Goal: Task Accomplishment & Management: Manage account settings

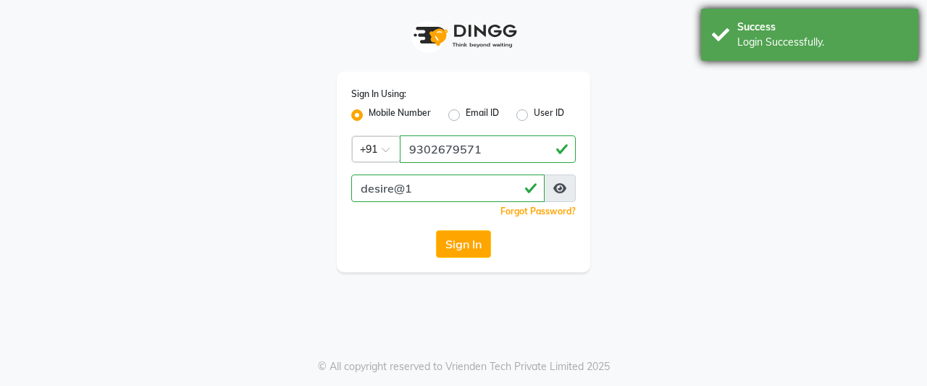
click at [724, 56] on div "Success Login Successfully." at bounding box center [809, 35] width 217 height 52
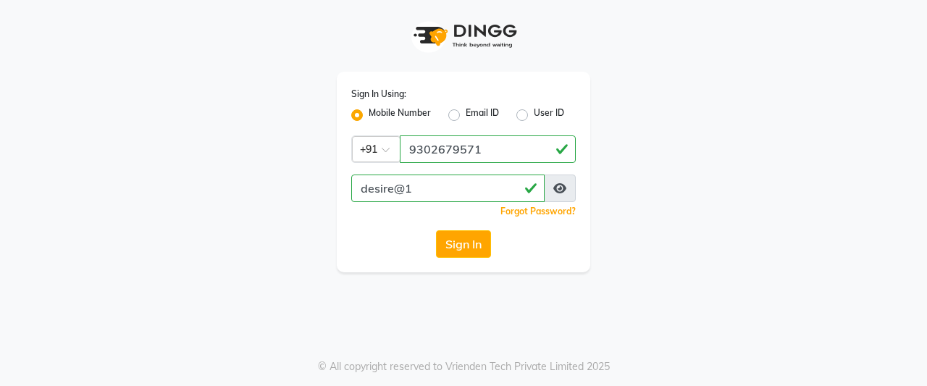
click at [559, 193] on icon at bounding box center [559, 188] width 13 height 12
click at [455, 250] on button "Sign In" at bounding box center [463, 244] width 55 height 28
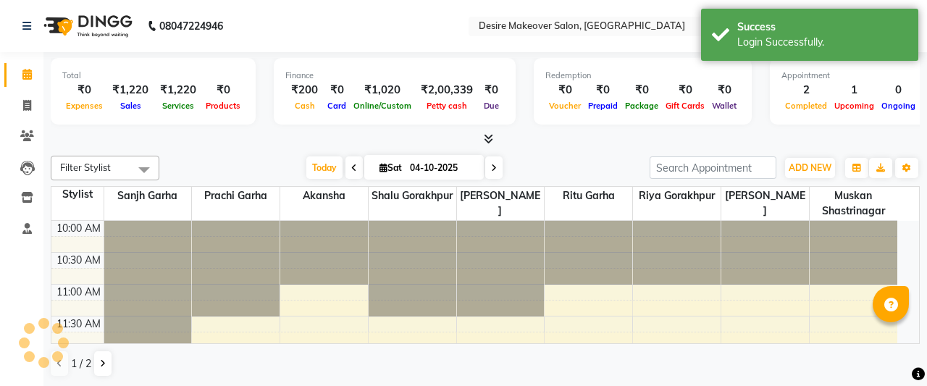
select select "en"
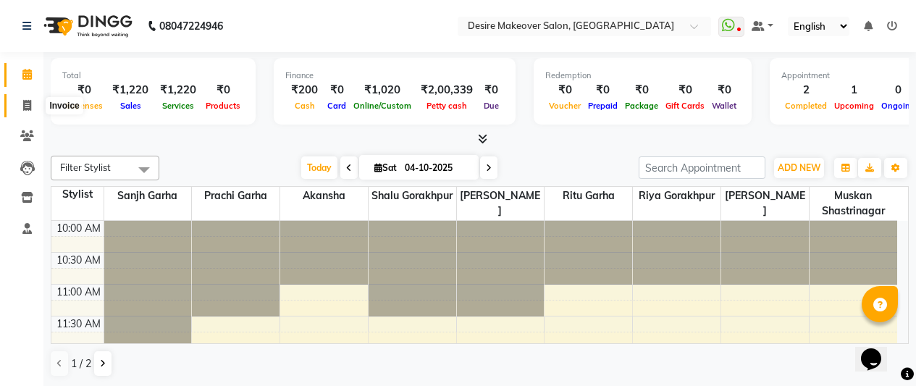
click at [26, 111] on span at bounding box center [26, 106] width 25 height 17
select select "service"
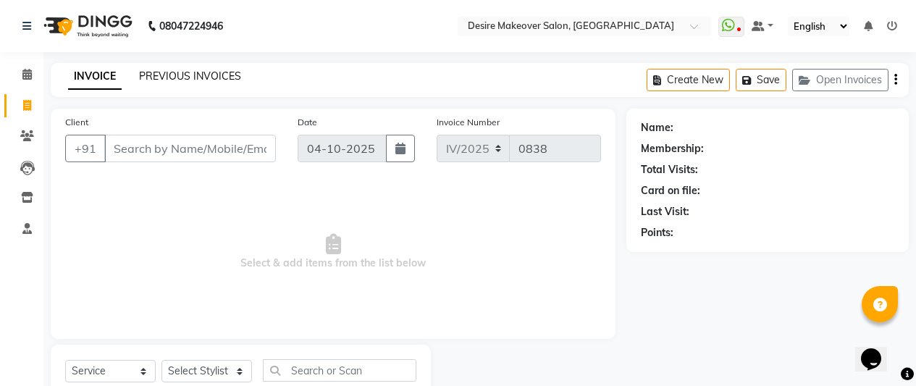
click at [198, 82] on link "PREVIOUS INVOICES" at bounding box center [190, 75] width 102 height 13
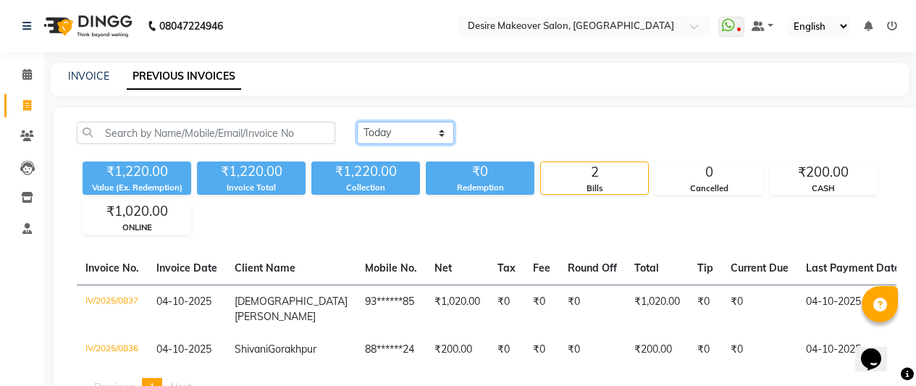
click at [442, 133] on select "[DATE] [DATE] Custom Range" at bounding box center [405, 133] width 97 height 22
select select "range"
click at [357, 122] on select "[DATE] [DATE] Custom Range" at bounding box center [405, 133] width 97 height 22
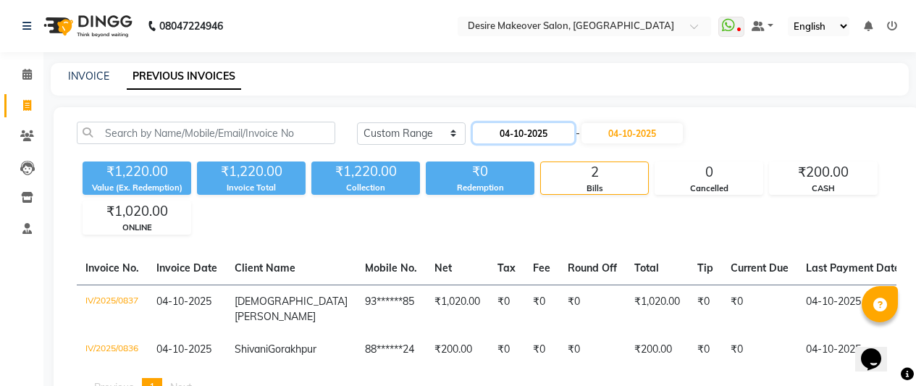
click at [518, 136] on input "04-10-2025" at bounding box center [523, 133] width 101 height 20
select select "10"
select select "2025"
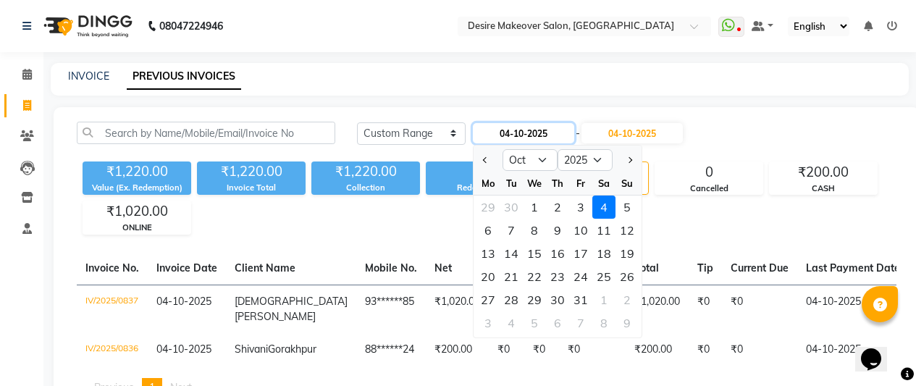
click at [561, 134] on input "04-10-2025" at bounding box center [523, 133] width 101 height 20
click at [484, 166] on button "Previous month" at bounding box center [485, 159] width 12 height 23
select select "9"
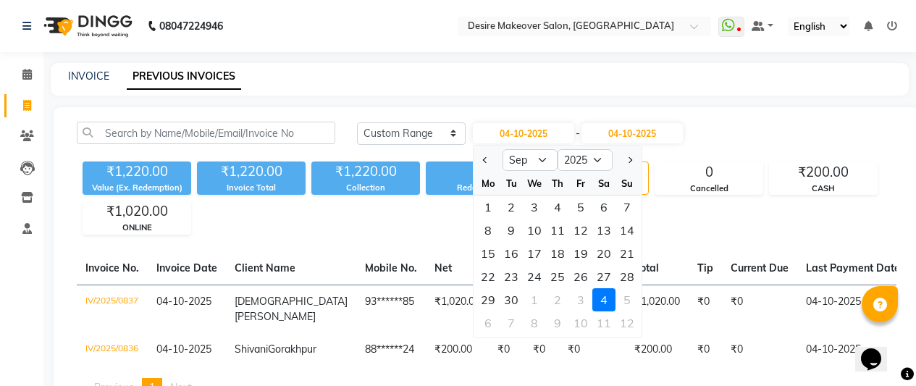
click at [379, 240] on div "Today Yesterday Custom Range 04-10-2025 Jan Feb Mar Apr May Jun Jul Aug Sep Oct…" at bounding box center [487, 265] width 866 height 316
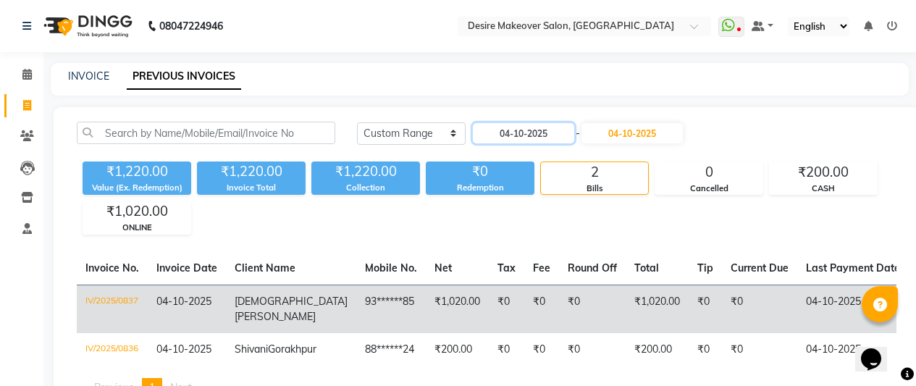
scroll to position [85, 0]
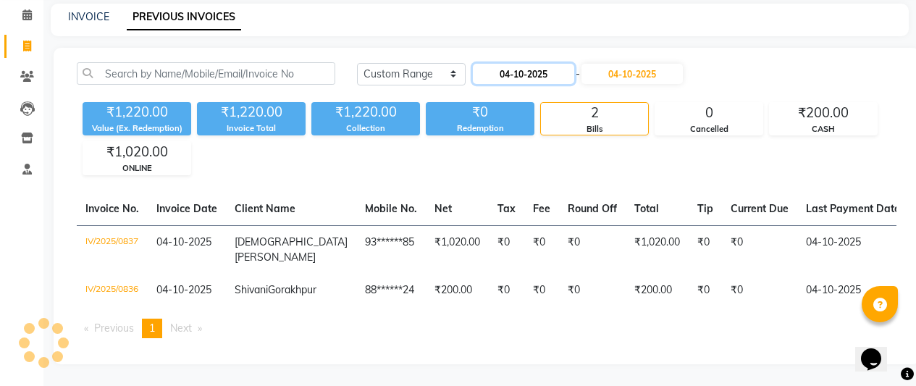
click at [565, 64] on input "04-10-2025" at bounding box center [523, 74] width 101 height 20
select select "10"
select select "2025"
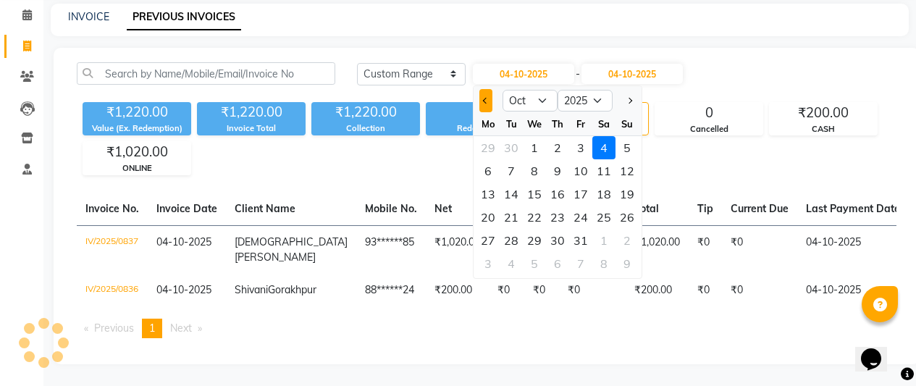
click at [486, 98] on span "Previous month" at bounding box center [486, 101] width 6 height 6
select select "9"
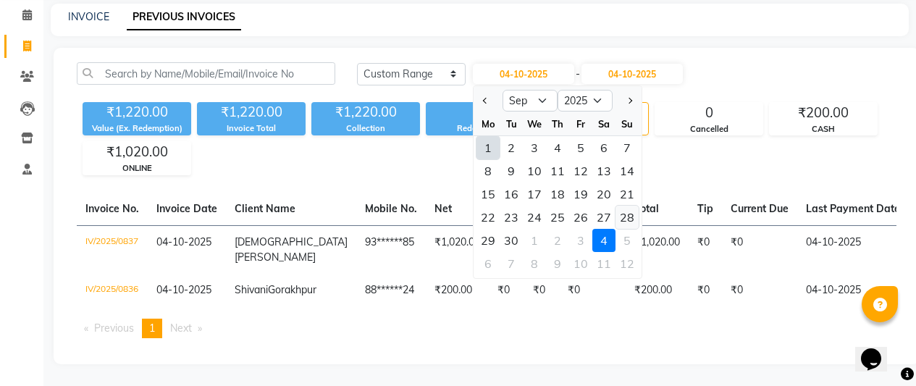
click at [620, 206] on div "28" at bounding box center [626, 217] width 23 height 23
type input "28-09-2025"
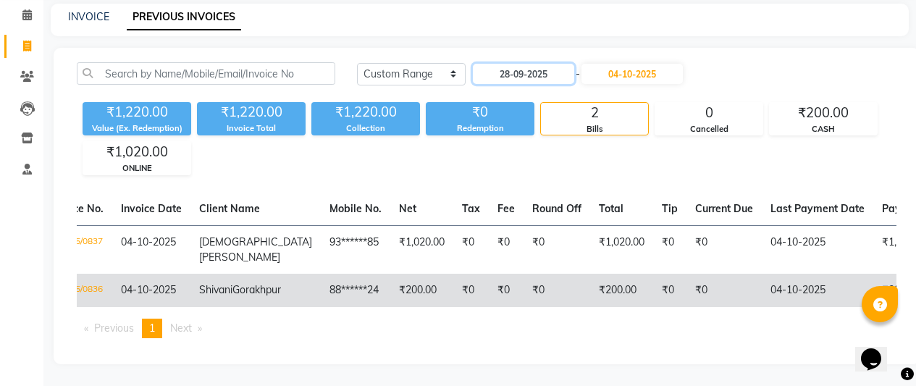
scroll to position [0, 0]
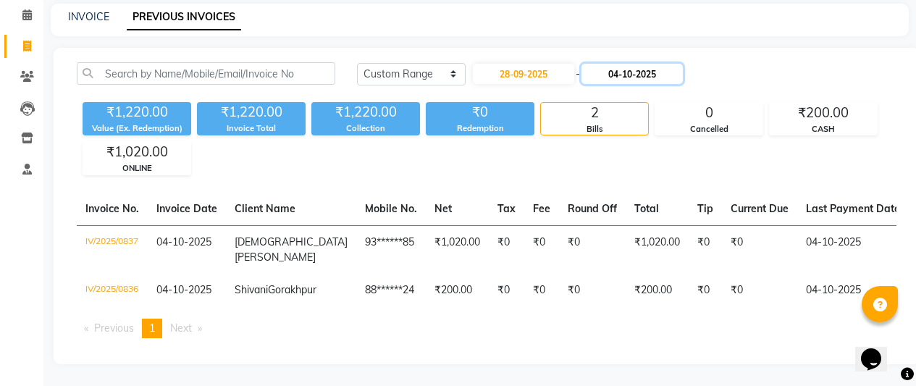
click at [628, 64] on input "04-10-2025" at bounding box center [631, 74] width 101 height 20
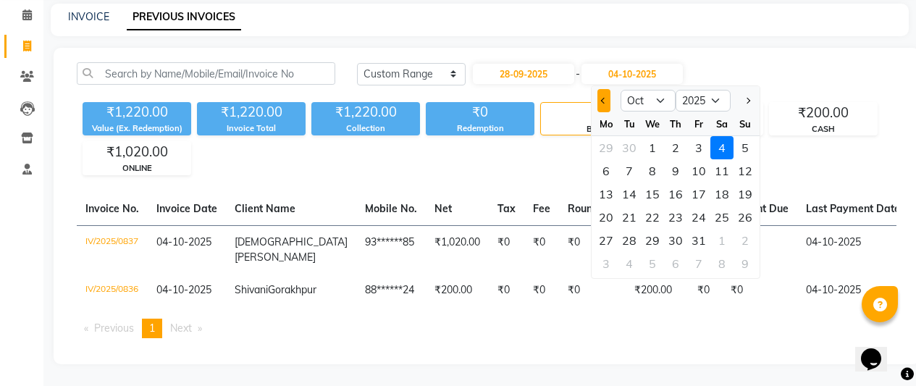
click at [599, 89] on button "Previous month" at bounding box center [603, 100] width 12 height 23
select select "9"
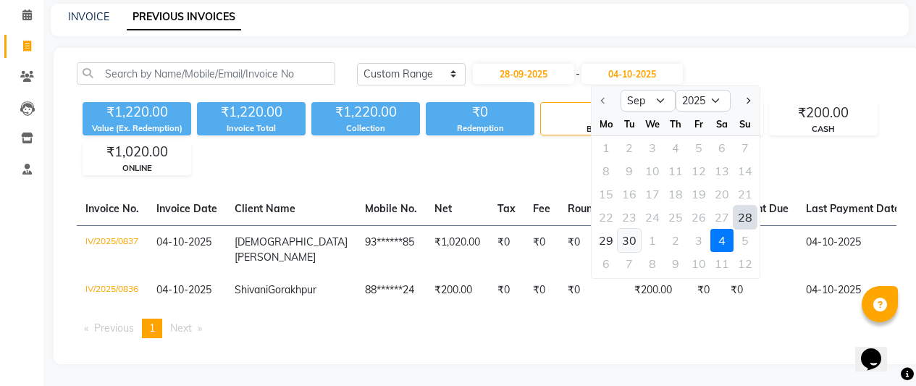
click at [633, 229] on div "30" at bounding box center [628, 240] width 23 height 23
type input "30-09-2025"
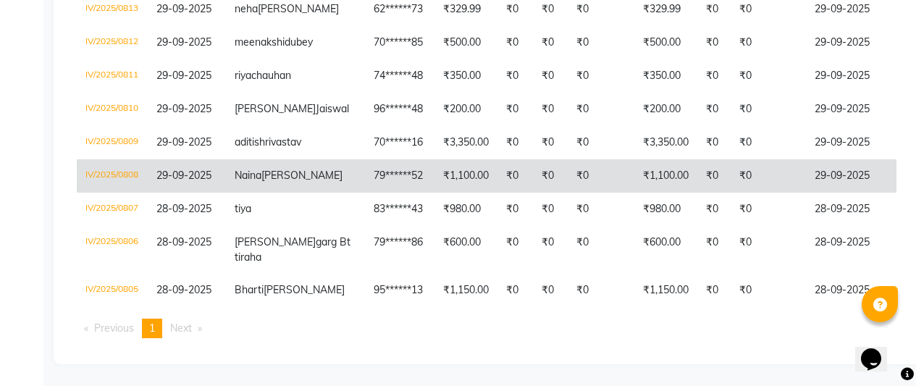
scroll to position [669, 0]
click at [730, 159] on td "₹0" at bounding box center [767, 142] width 75 height 33
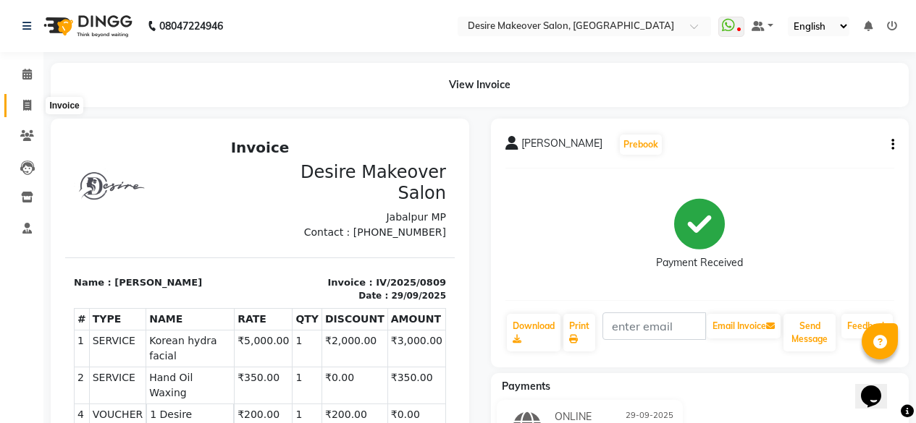
click at [33, 101] on span at bounding box center [26, 106] width 25 height 17
select select "service"
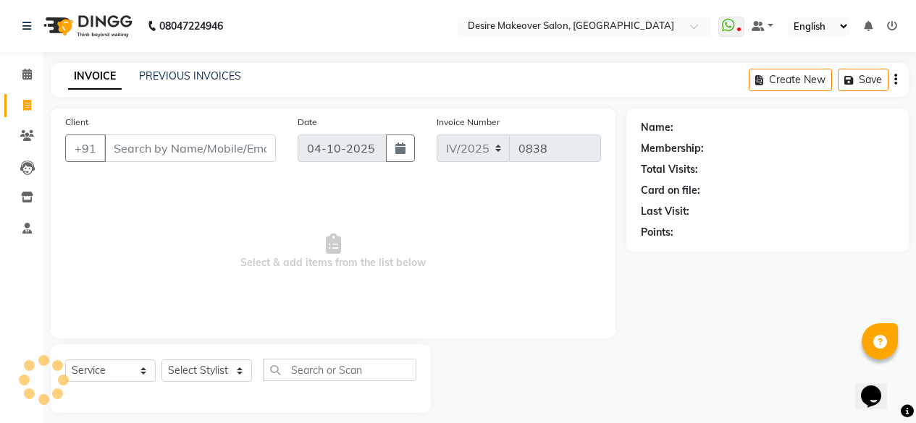
scroll to position [12, 0]
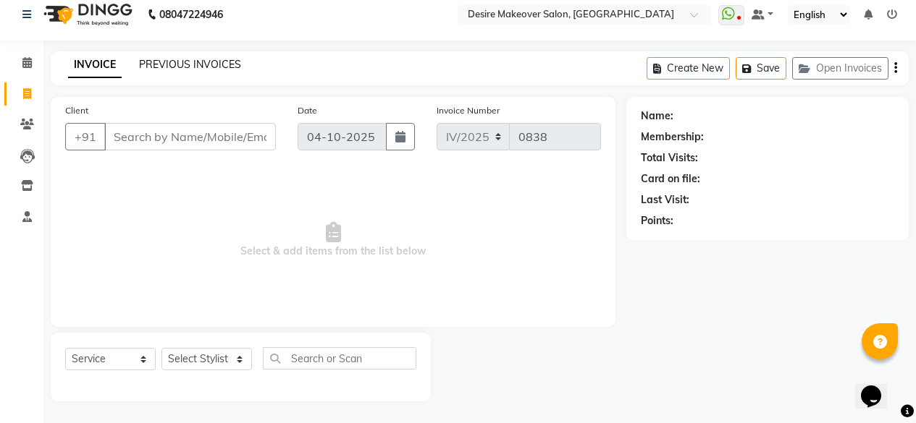
click at [231, 62] on link "PREVIOUS INVOICES" at bounding box center [190, 64] width 102 height 13
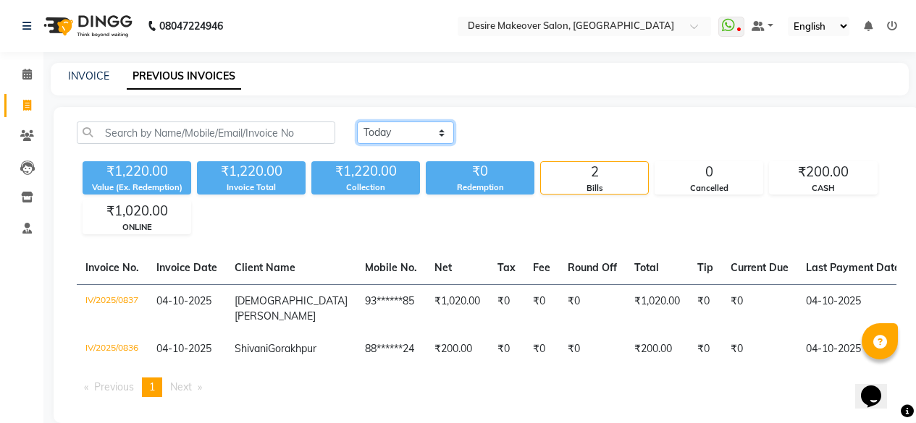
click at [444, 130] on select "[DATE] [DATE] Custom Range" at bounding box center [405, 133] width 97 height 22
select select "range"
click at [357, 122] on select "[DATE] [DATE] Custom Range" at bounding box center [405, 133] width 97 height 22
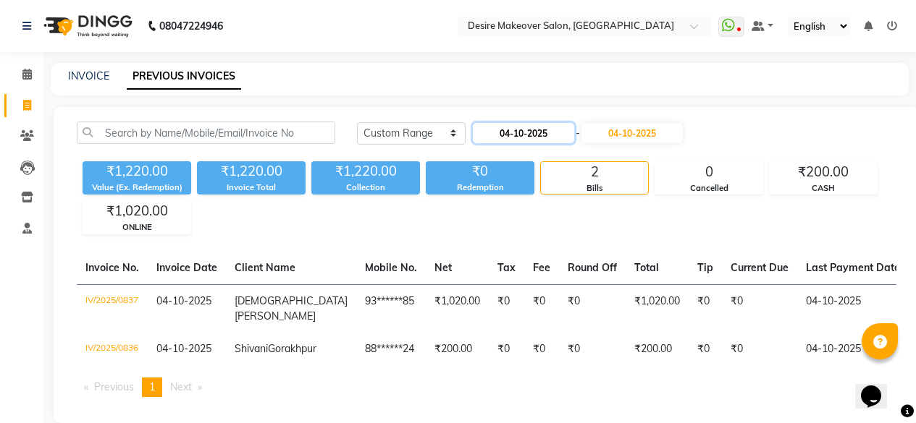
click at [509, 140] on input "04-10-2025" at bounding box center [523, 133] width 101 height 20
select select "10"
select select "2025"
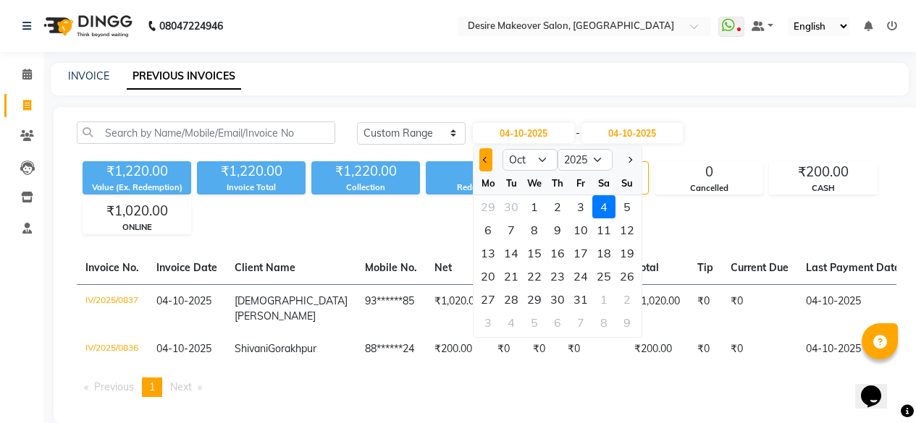
click at [488, 162] on button "Previous month" at bounding box center [485, 159] width 12 height 23
select select "8"
click at [562, 303] on div "28" at bounding box center [557, 299] width 23 height 23
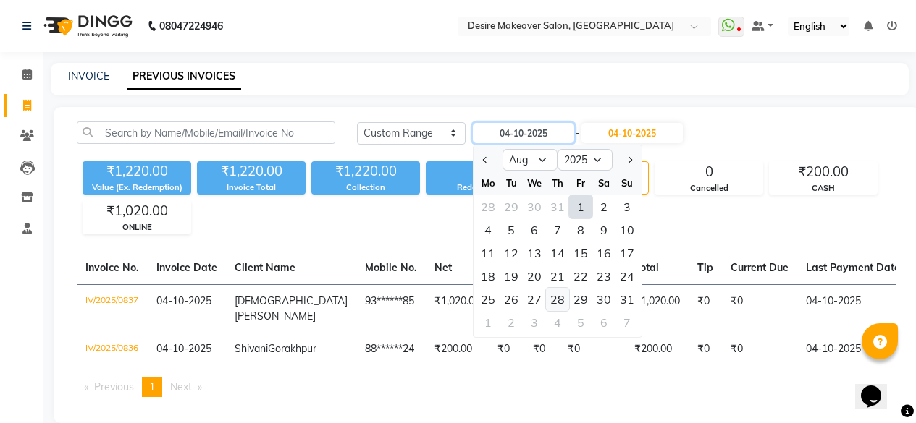
type input "28-08-2025"
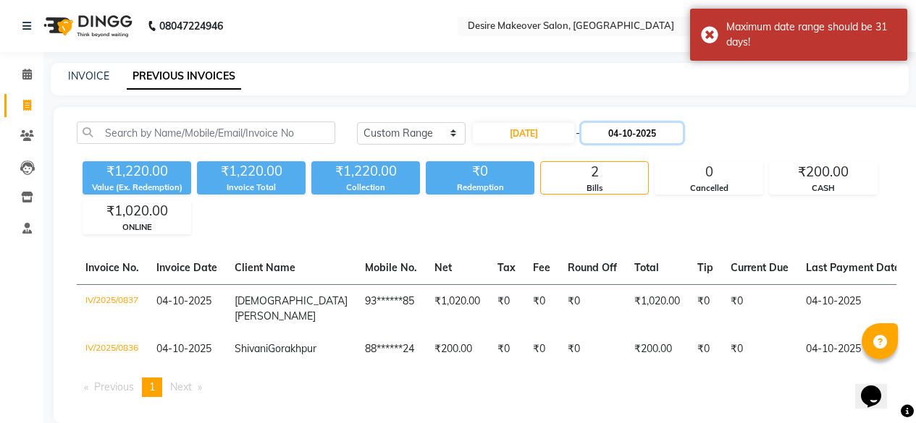
click at [623, 136] on input "04-10-2025" at bounding box center [631, 133] width 101 height 20
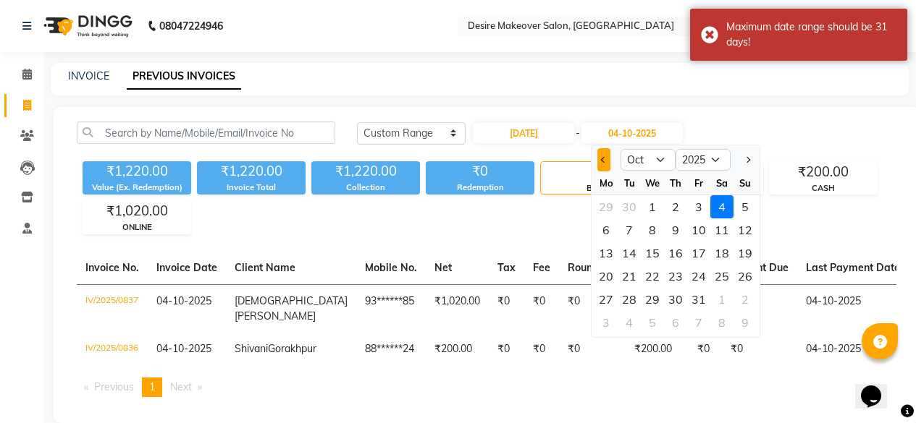
click at [600, 166] on button "Previous month" at bounding box center [603, 159] width 12 height 23
select select "9"
click at [632, 298] on div "30" at bounding box center [628, 299] width 23 height 23
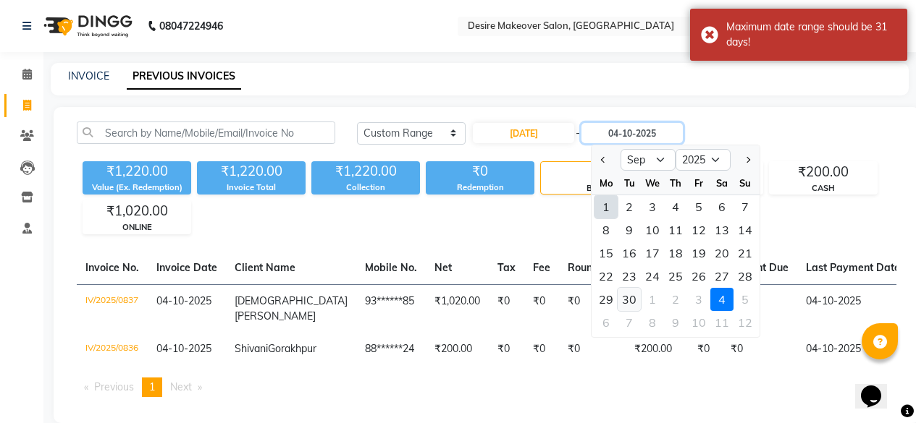
type input "30-09-2025"
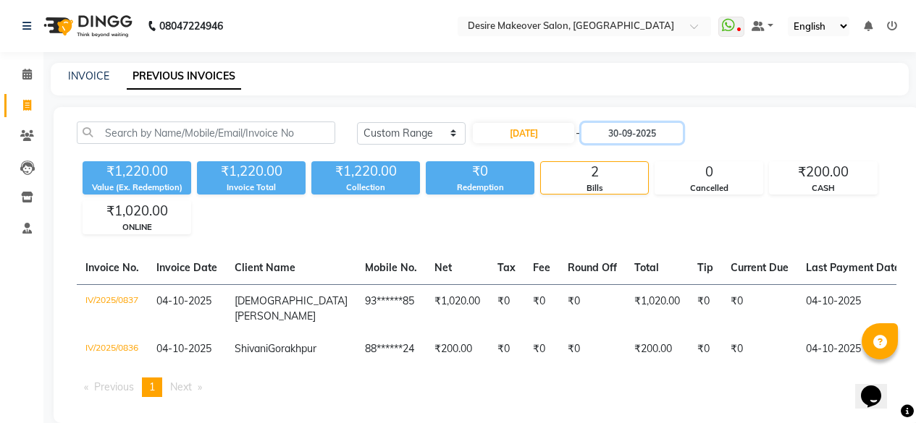
scroll to position [47, 0]
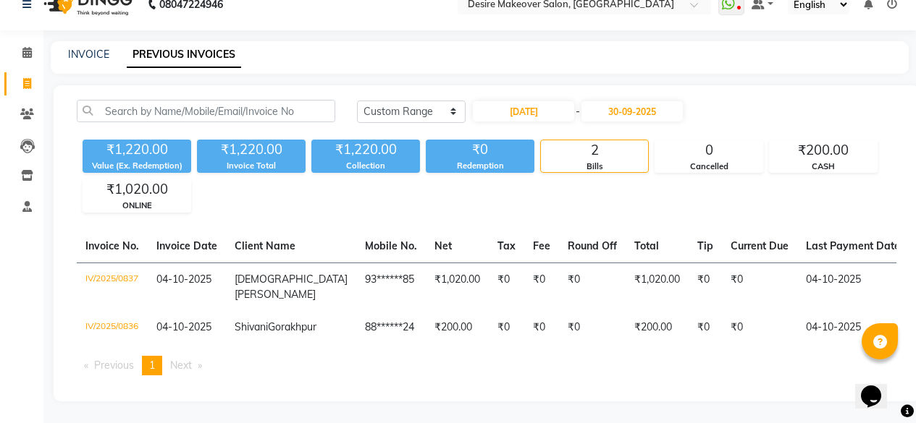
click at [684, 100] on div "28-08-2025 - 30-09-2025" at bounding box center [577, 111] width 213 height 23
click at [550, 101] on input "28-08-2025" at bounding box center [523, 111] width 101 height 20
select select "8"
select select "2025"
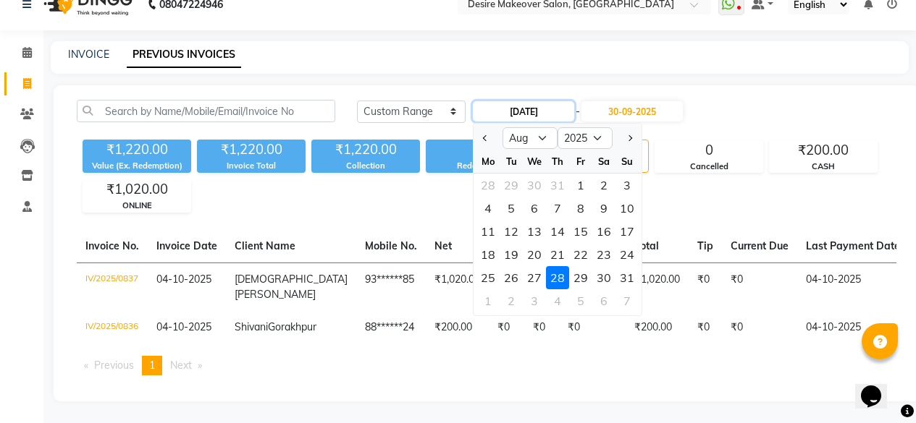
click at [505, 101] on input "28-08-2025" at bounding box center [523, 111] width 101 height 20
click at [563, 266] on div "28" at bounding box center [557, 277] width 23 height 23
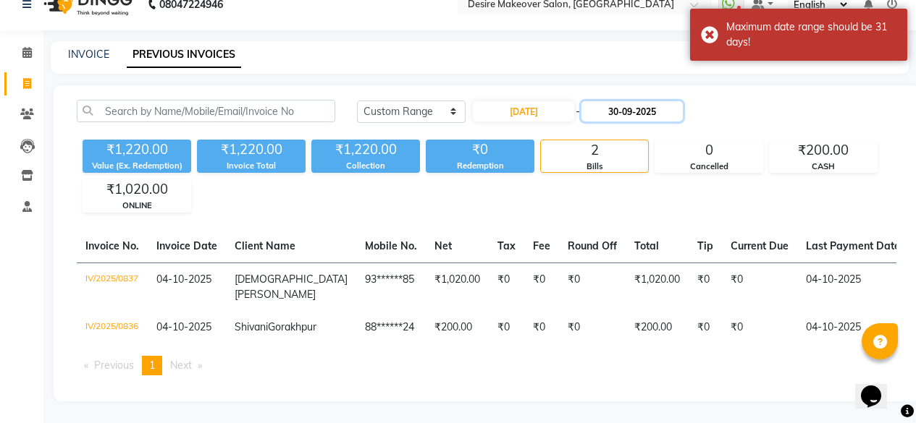
click at [628, 101] on input "30-09-2025" at bounding box center [631, 111] width 101 height 20
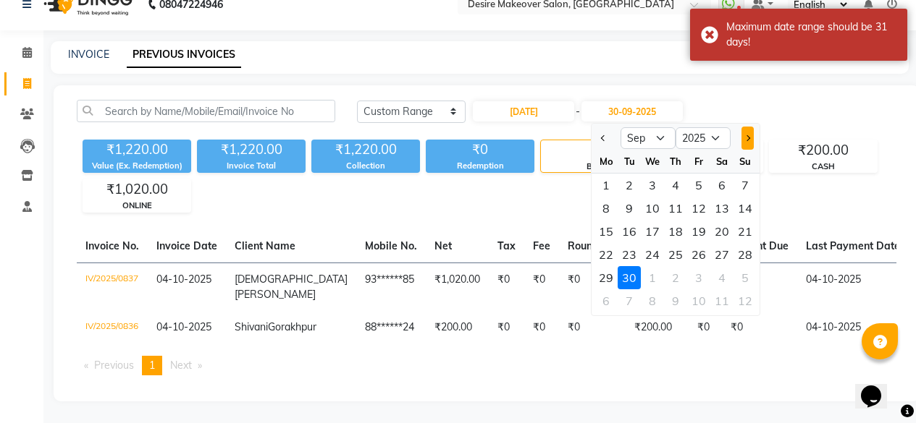
click at [749, 127] on button "Next month" at bounding box center [747, 138] width 12 height 23
select select "10"
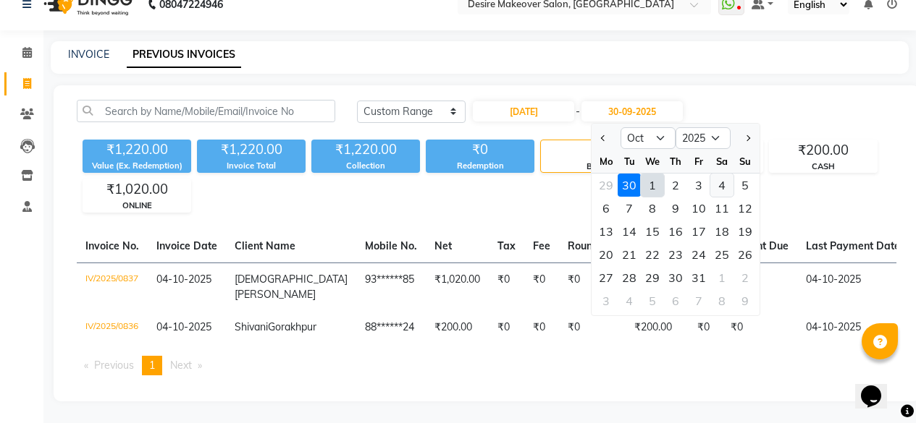
click at [716, 174] on div "4" at bounding box center [721, 185] width 23 height 23
type input "04-10-2025"
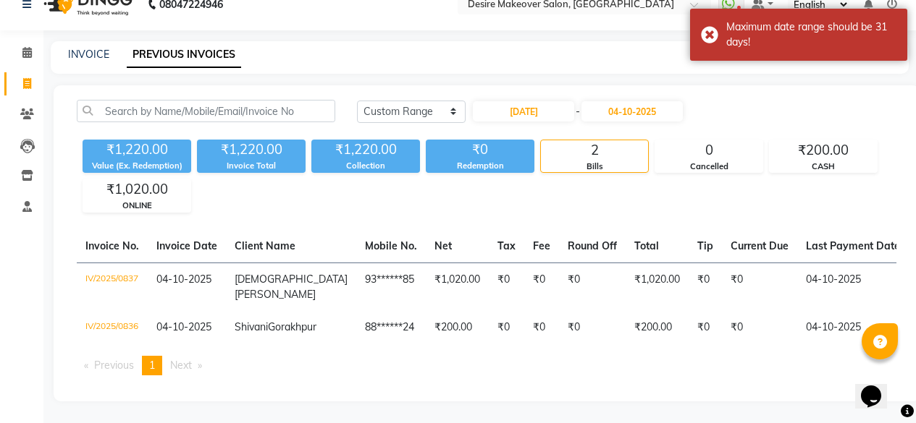
click at [539, 47] on div "INVOICE PREVIOUS INVOICES" at bounding box center [471, 54] width 840 height 15
click at [22, 106] on span at bounding box center [26, 114] width 25 height 17
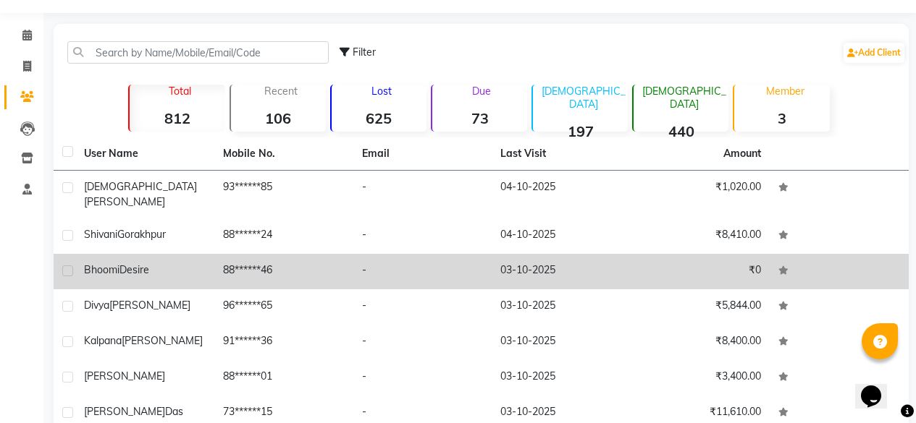
scroll to position [35, 0]
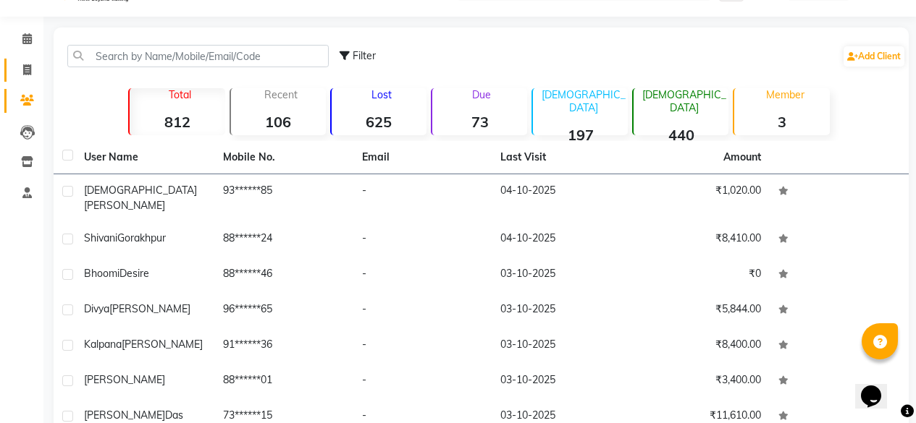
click at [21, 79] on link "Invoice" at bounding box center [21, 71] width 35 height 24
select select "service"
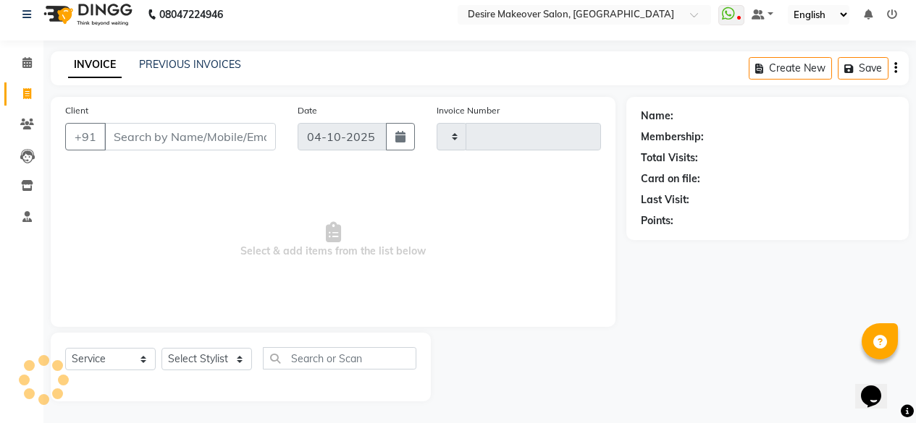
type input "0838"
select select "6198"
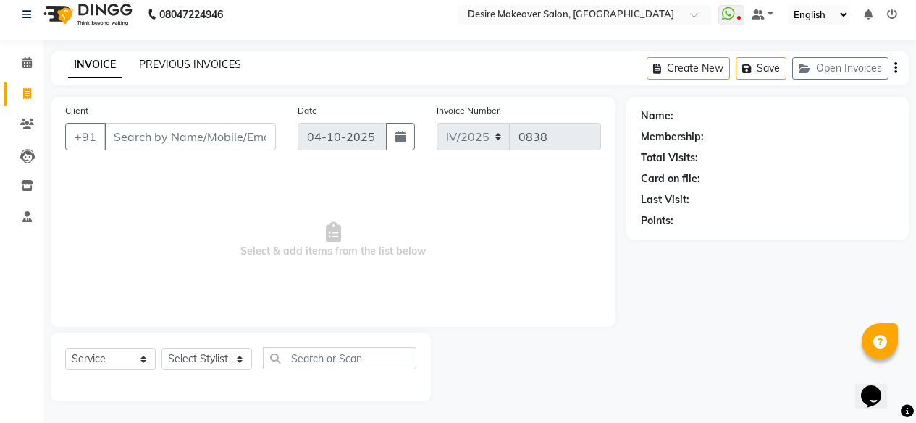
click at [180, 66] on link "PREVIOUS INVOICES" at bounding box center [190, 64] width 102 height 13
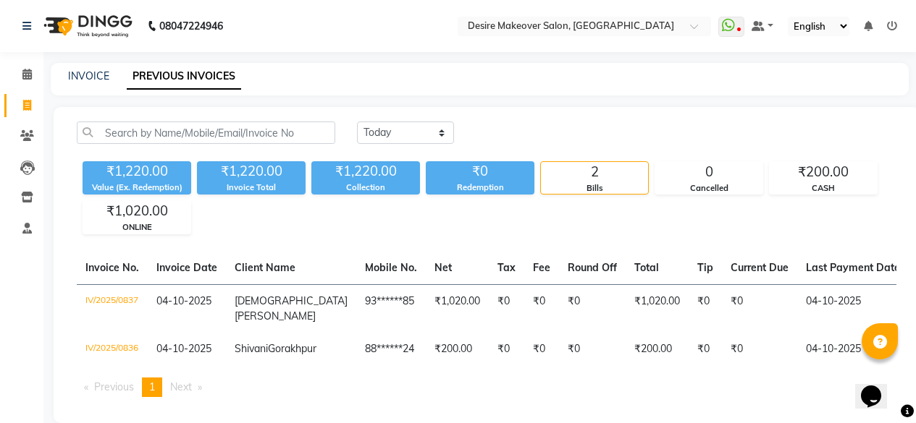
scroll to position [47, 0]
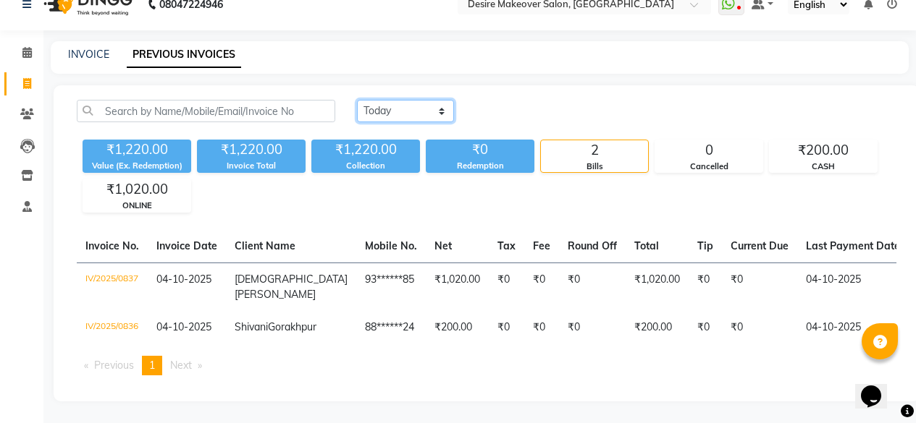
click at [437, 100] on select "Today Yesterday Custom Range" at bounding box center [405, 111] width 97 height 22
select select "range"
click at [357, 100] on select "Today Yesterday Custom Range" at bounding box center [405, 111] width 97 height 22
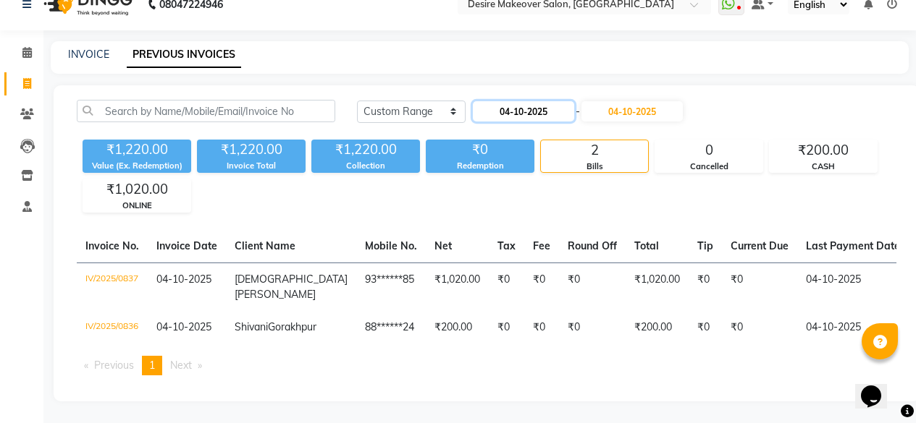
click at [517, 101] on input "04-10-2025" at bounding box center [523, 111] width 101 height 20
select select "10"
select select "2025"
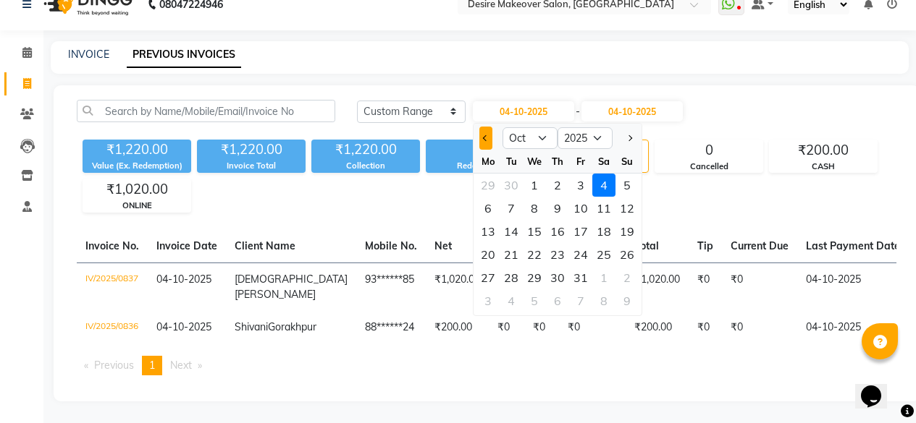
click at [486, 127] on button "Previous month" at bounding box center [485, 138] width 12 height 23
select select "9"
click at [620, 243] on div "28" at bounding box center [626, 254] width 23 height 23
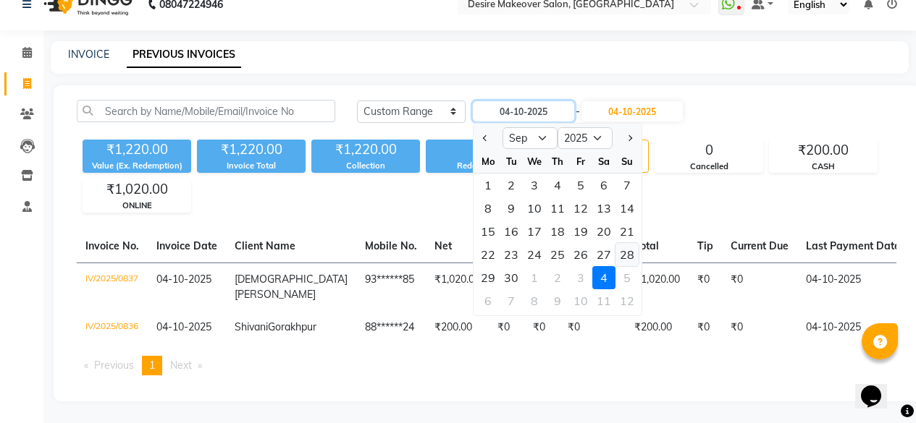
type input "28-09-2025"
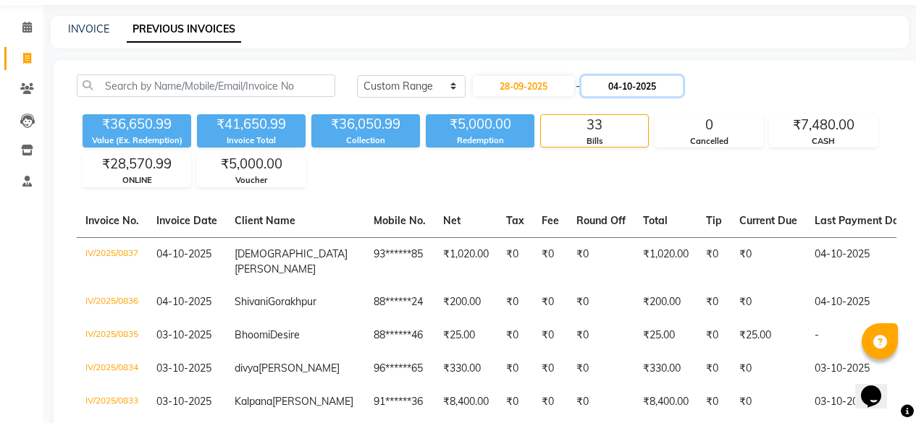
click at [628, 92] on input "04-10-2025" at bounding box center [631, 86] width 101 height 20
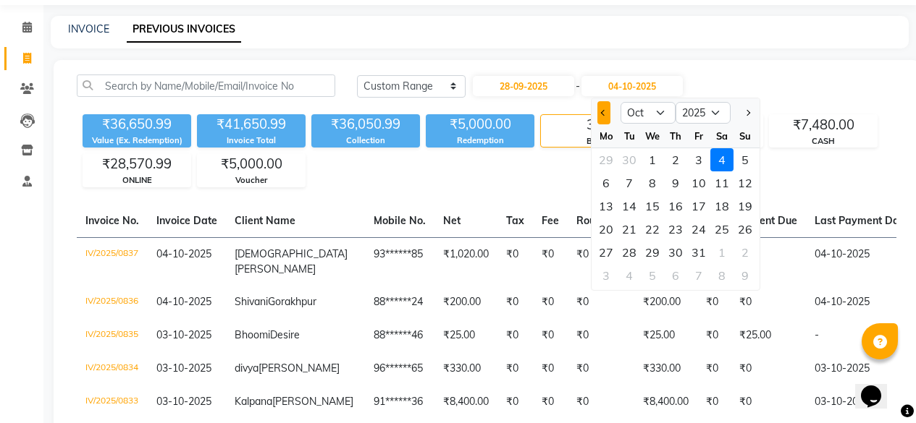
click at [604, 123] on button "Previous month" at bounding box center [603, 112] width 12 height 23
select select "9"
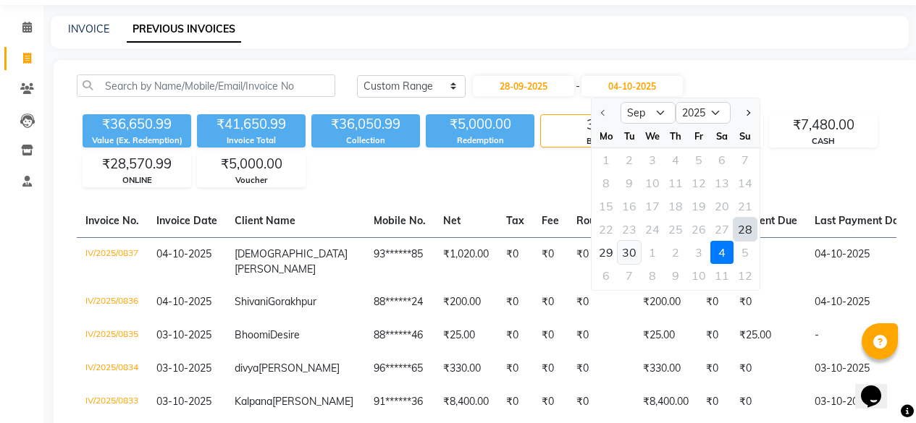
click at [631, 248] on div "30" at bounding box center [628, 252] width 23 height 23
type input "30-09-2025"
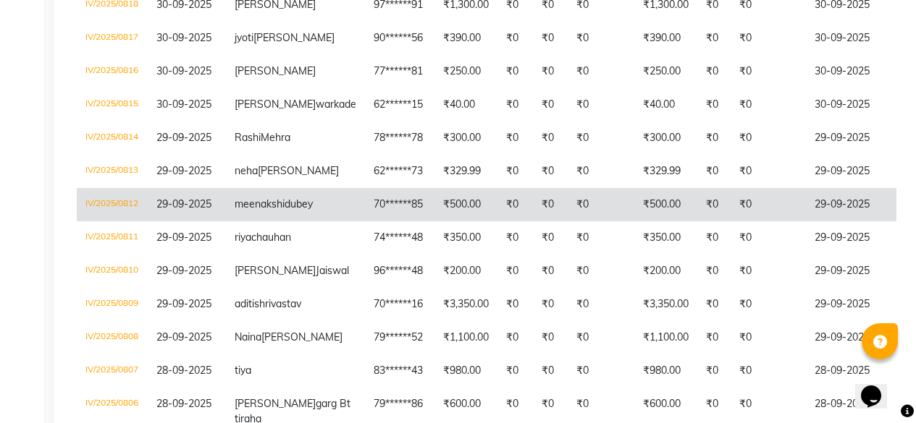
scroll to position [477, 0]
click at [806, 122] on td "30-09-2025" at bounding box center [861, 105] width 111 height 33
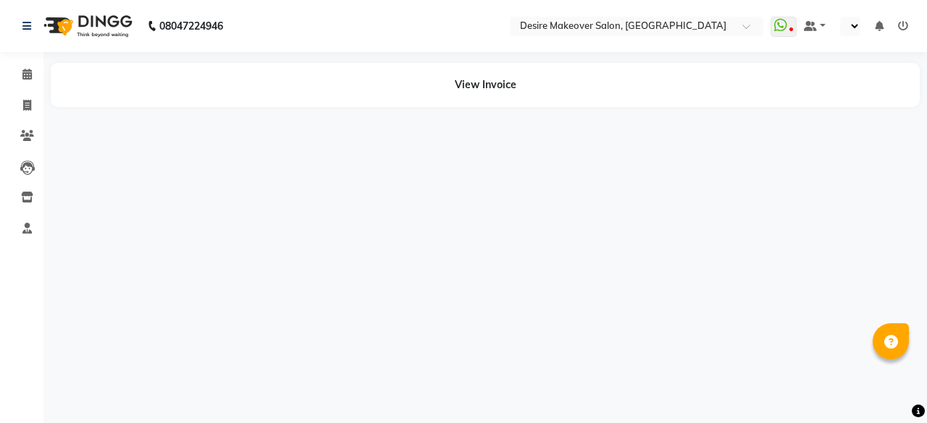
select select "en"
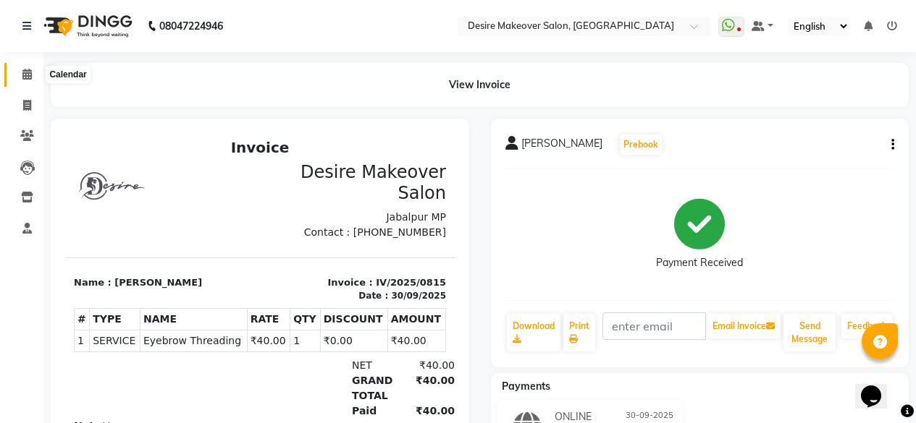
click at [27, 78] on icon at bounding box center [26, 74] width 9 height 11
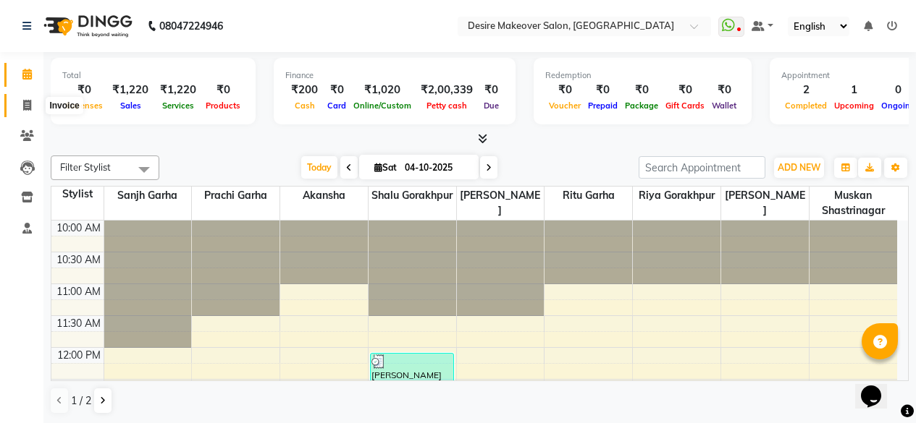
click at [25, 105] on icon at bounding box center [27, 105] width 8 height 11
select select "service"
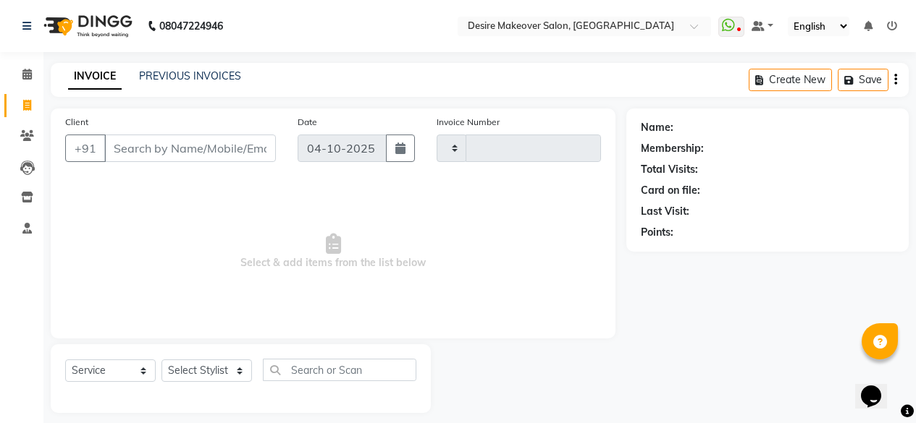
type input "0838"
select select "6198"
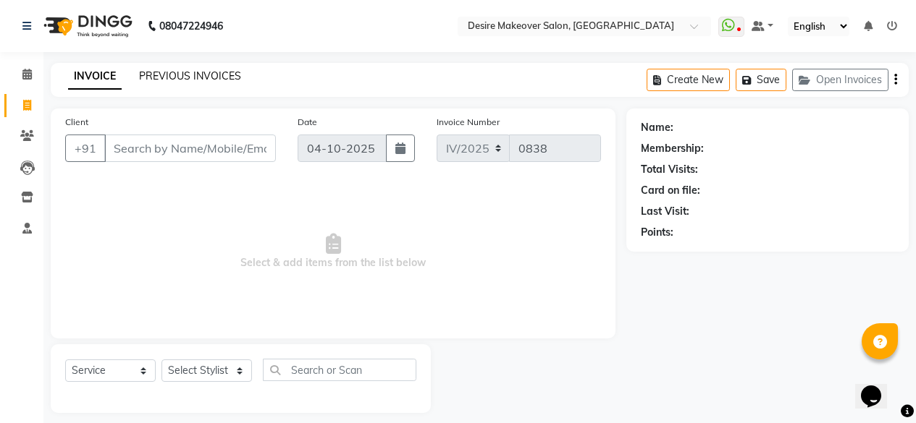
click at [218, 75] on link "PREVIOUS INVOICES" at bounding box center [190, 75] width 102 height 13
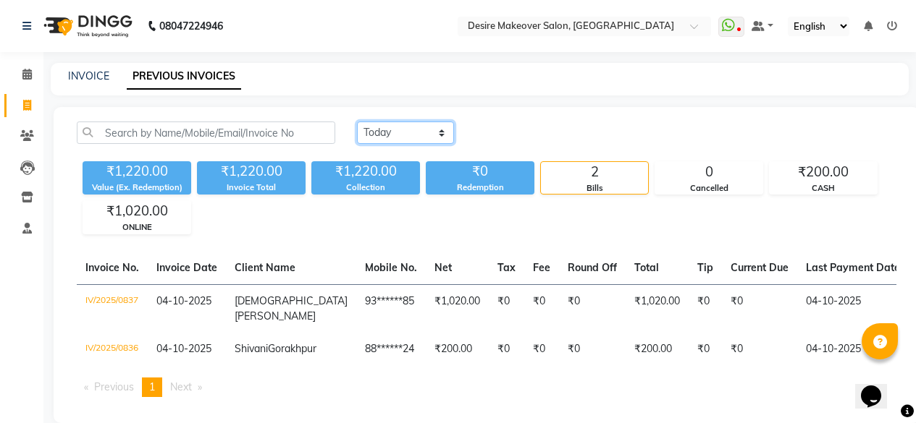
click at [442, 133] on select "[DATE] [DATE] Custom Range" at bounding box center [405, 133] width 97 height 22
select select "range"
click at [357, 122] on select "[DATE] [DATE] Custom Range" at bounding box center [405, 133] width 97 height 22
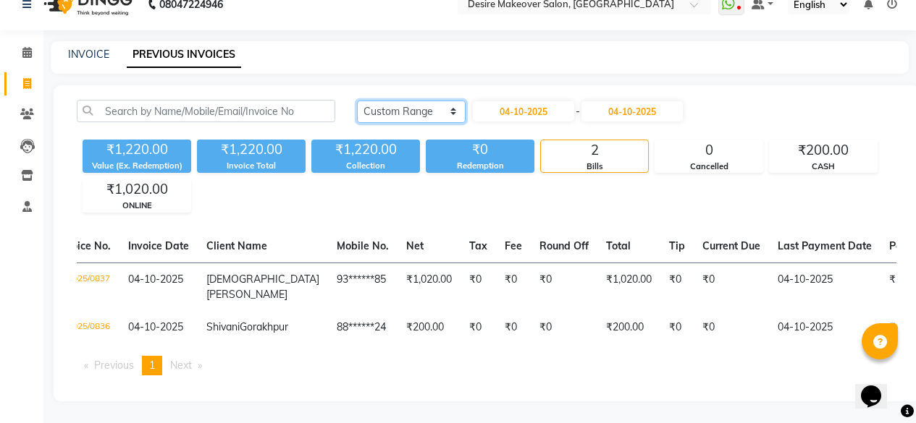
scroll to position [0, 28]
click at [569, 101] on input "04-10-2025" at bounding box center [523, 111] width 101 height 20
select select "10"
select select "2025"
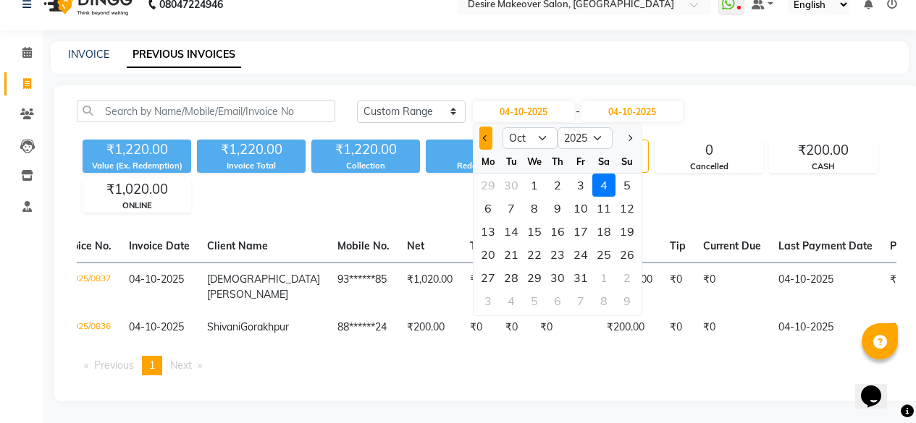
click at [482, 127] on button "Previous month" at bounding box center [485, 138] width 12 height 23
select select "9"
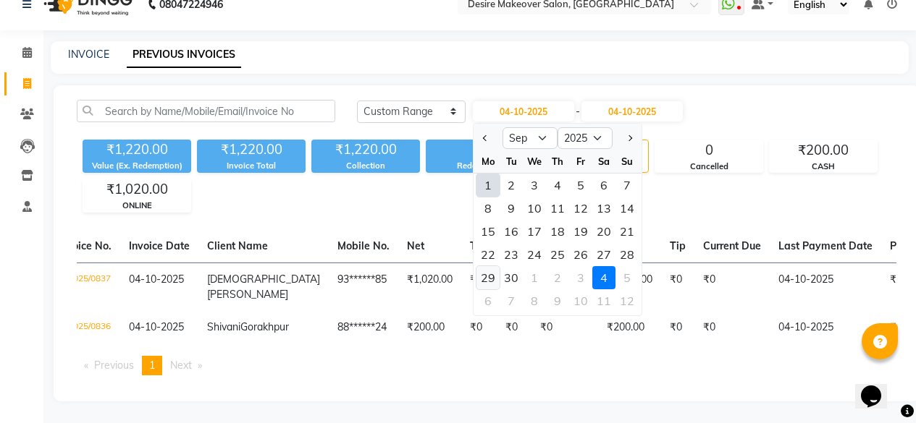
click at [490, 266] on div "29" at bounding box center [487, 277] width 23 height 23
type input "29-09-2025"
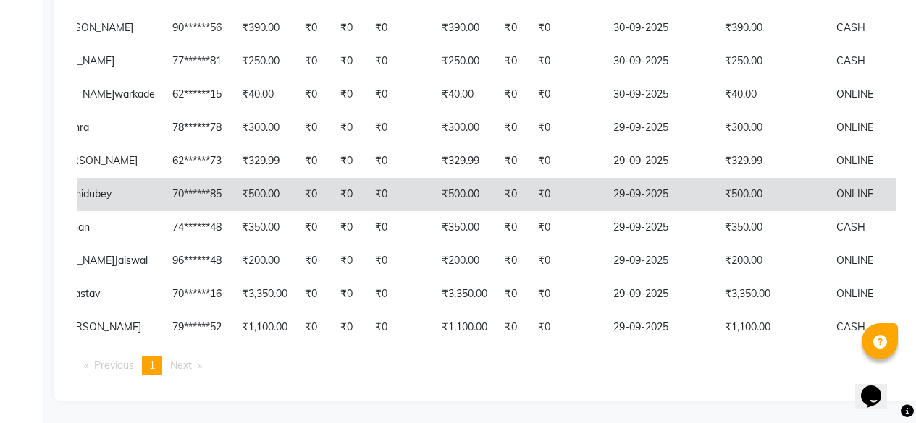
scroll to position [0, 202]
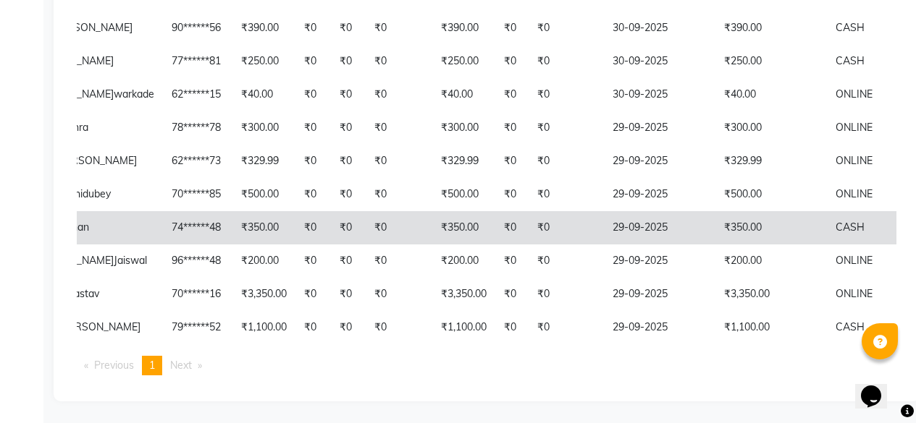
click at [827, 211] on td "CASH" at bounding box center [884, 227] width 115 height 33
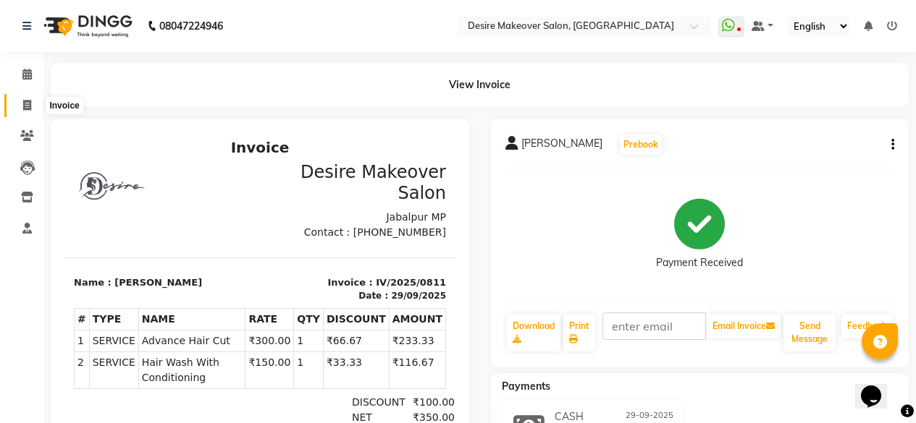
click at [28, 101] on icon at bounding box center [27, 105] width 8 height 11
select select "service"
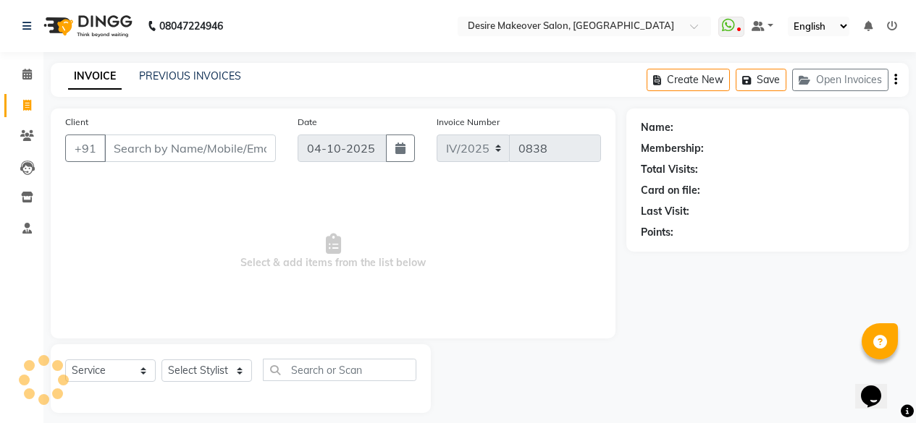
scroll to position [12, 0]
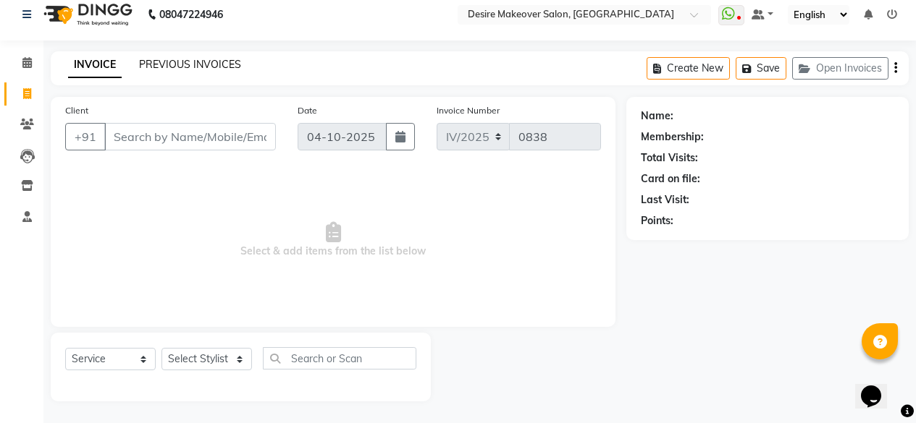
click at [222, 67] on link "PREVIOUS INVOICES" at bounding box center [190, 64] width 102 height 13
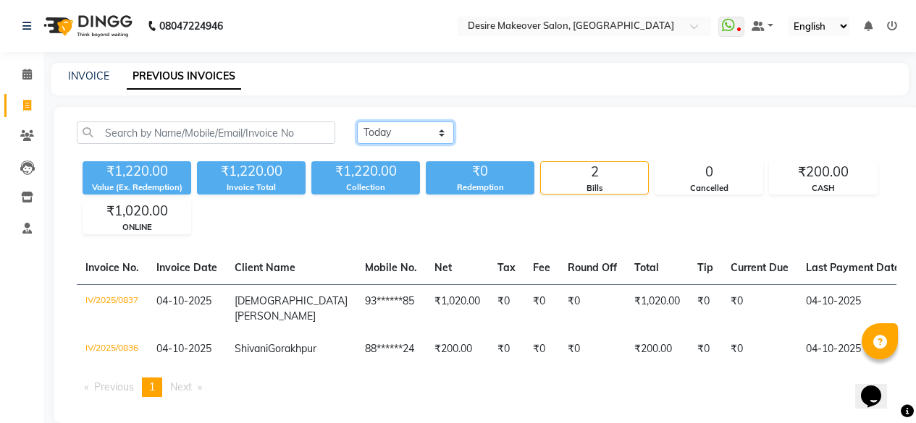
click at [448, 141] on select "[DATE] [DATE] Custom Range" at bounding box center [405, 133] width 97 height 22
select select "range"
click at [357, 122] on select "[DATE] [DATE] Custom Range" at bounding box center [405, 133] width 97 height 22
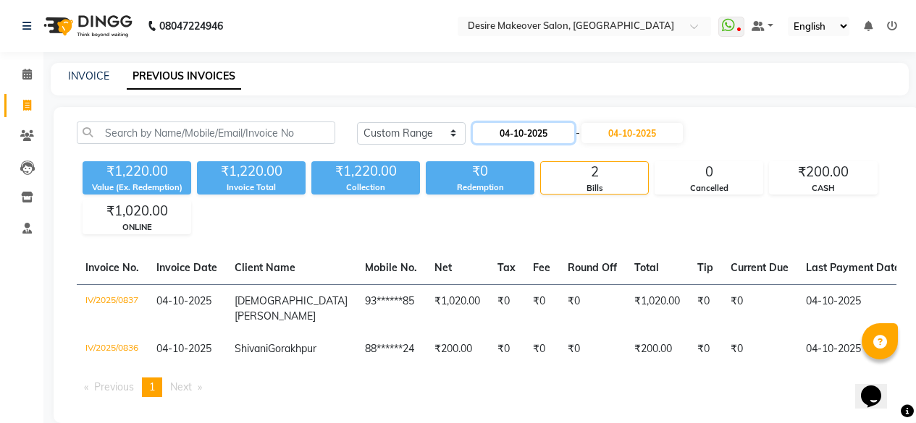
click at [507, 135] on input "04-10-2025" at bounding box center [523, 133] width 101 height 20
select select "10"
select select "2025"
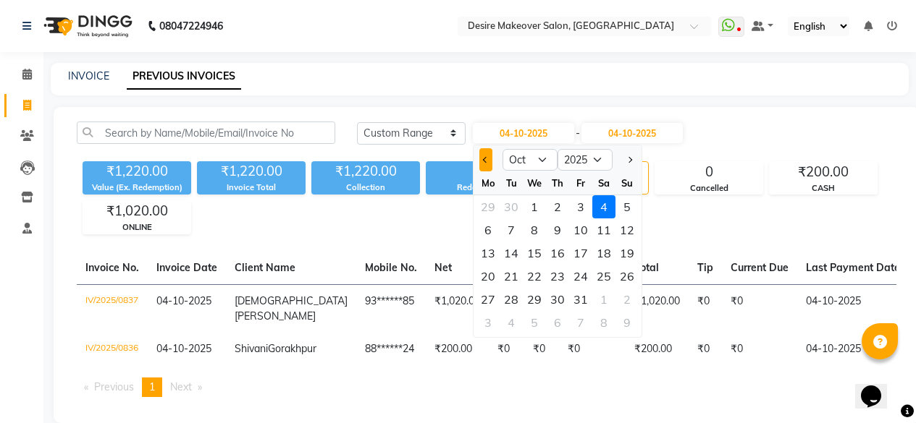
click at [486, 164] on button "Previous month" at bounding box center [485, 159] width 12 height 23
select select "9"
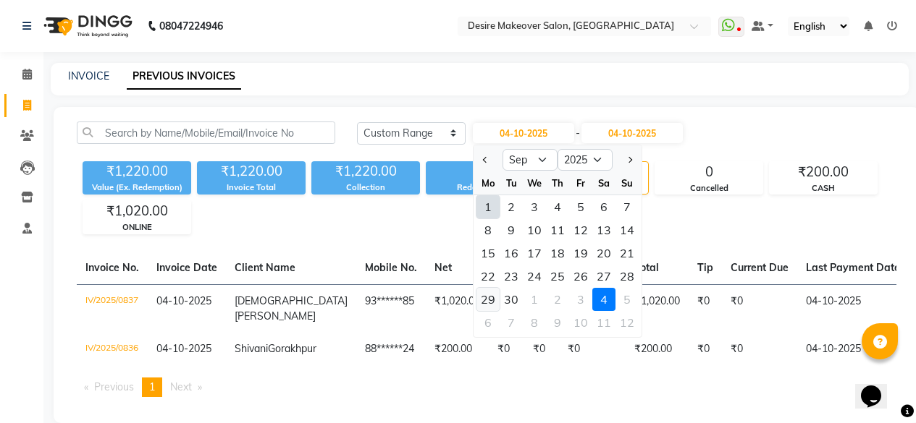
click at [486, 296] on div "29" at bounding box center [487, 299] width 23 height 23
type input "29-09-2025"
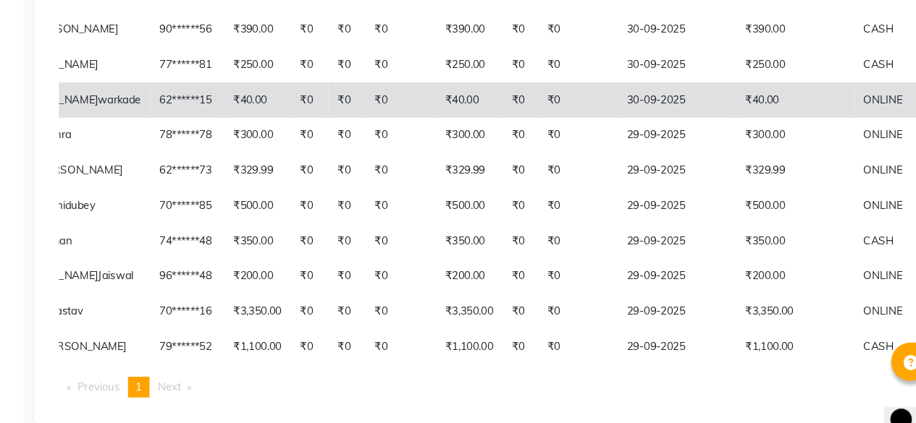
scroll to position [1058, 0]
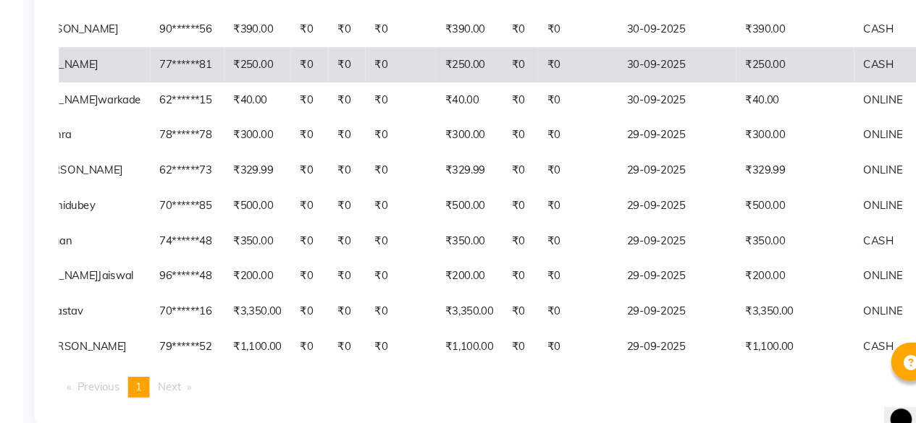
click at [604, 78] on td "30-09-2025" at bounding box center [659, 61] width 111 height 33
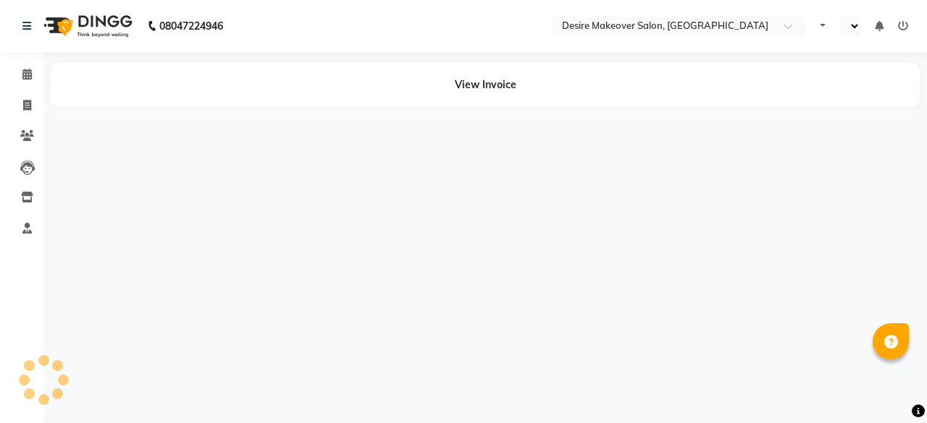
select select "en"
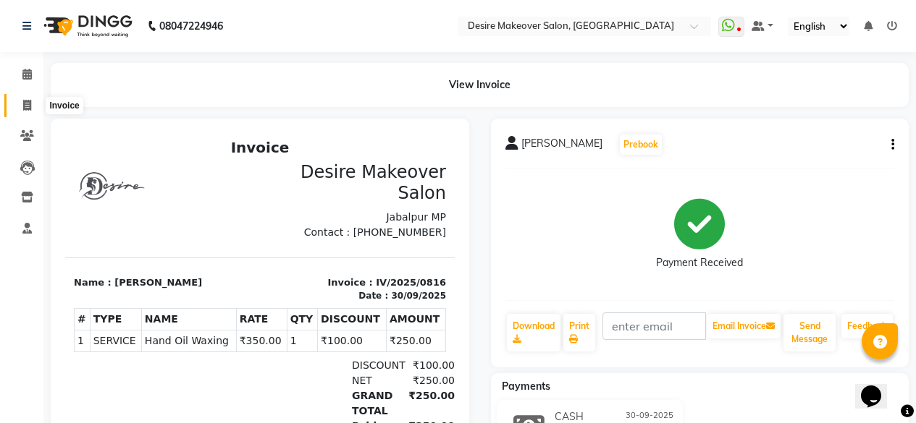
click at [29, 106] on icon at bounding box center [27, 105] width 8 height 11
select select "service"
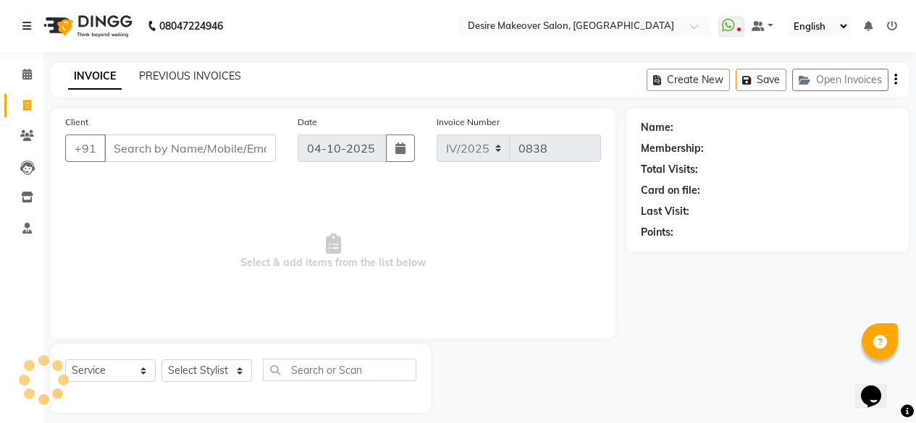
scroll to position [12, 0]
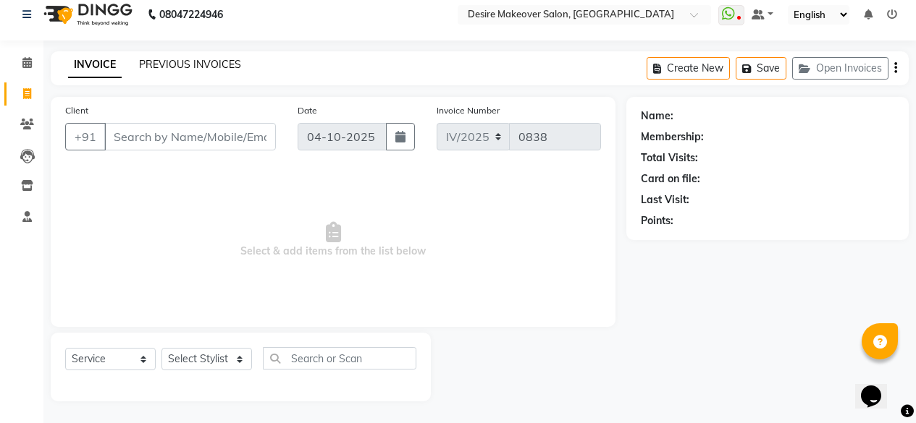
click at [216, 67] on link "PREVIOUS INVOICES" at bounding box center [190, 64] width 102 height 13
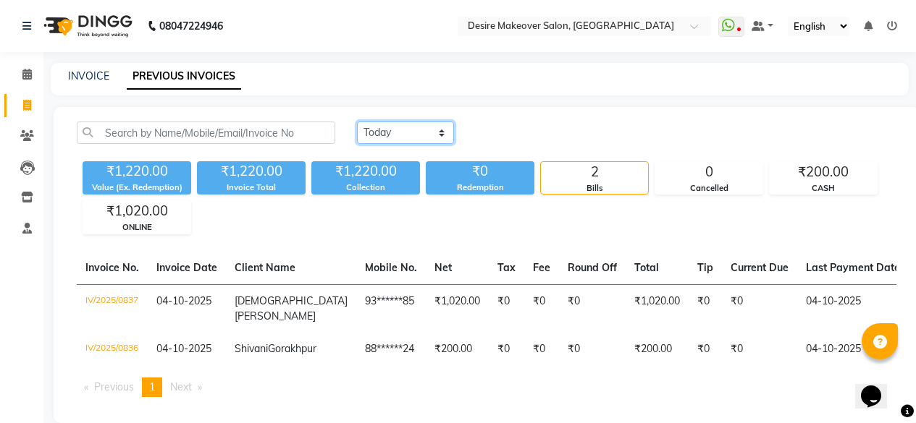
click at [445, 129] on select "[DATE] [DATE] Custom Range" at bounding box center [405, 133] width 97 height 22
select select "range"
click at [357, 122] on select "[DATE] [DATE] Custom Range" at bounding box center [405, 133] width 97 height 22
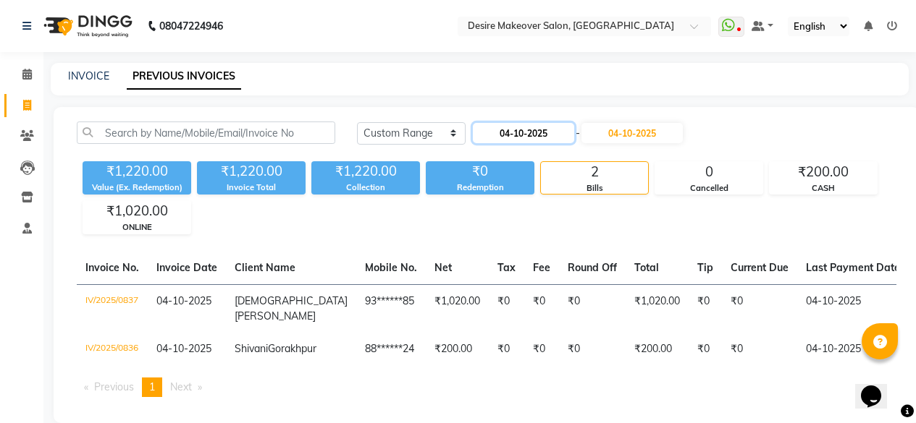
click at [516, 141] on input "04-10-2025" at bounding box center [523, 133] width 101 height 20
select select "10"
select select "2025"
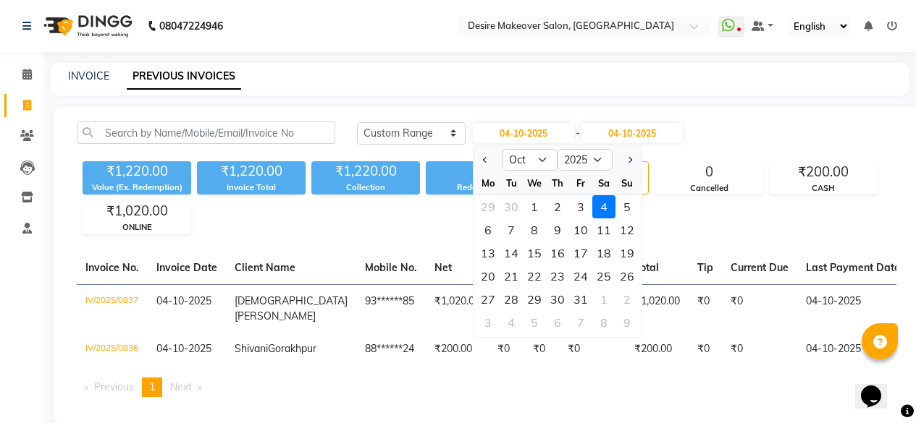
click at [492, 169] on div at bounding box center [487, 159] width 29 height 23
click at [488, 164] on button "Previous month" at bounding box center [485, 159] width 12 height 23
select select "9"
click at [508, 300] on div "30" at bounding box center [510, 299] width 23 height 23
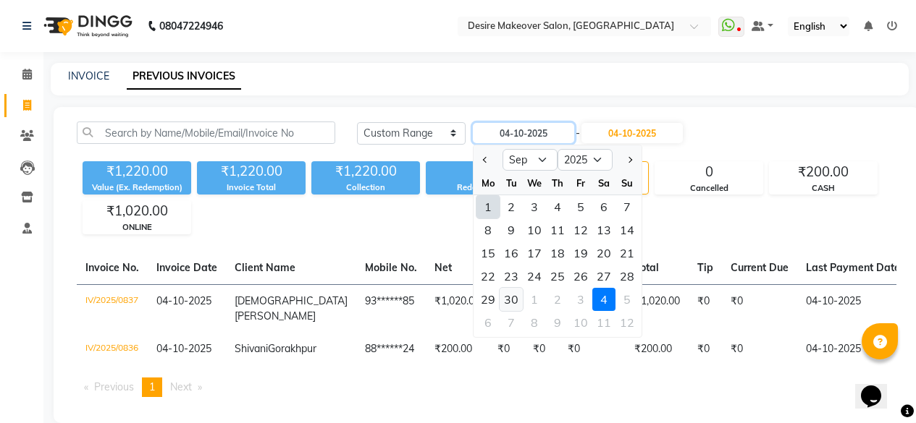
type input "30-09-2025"
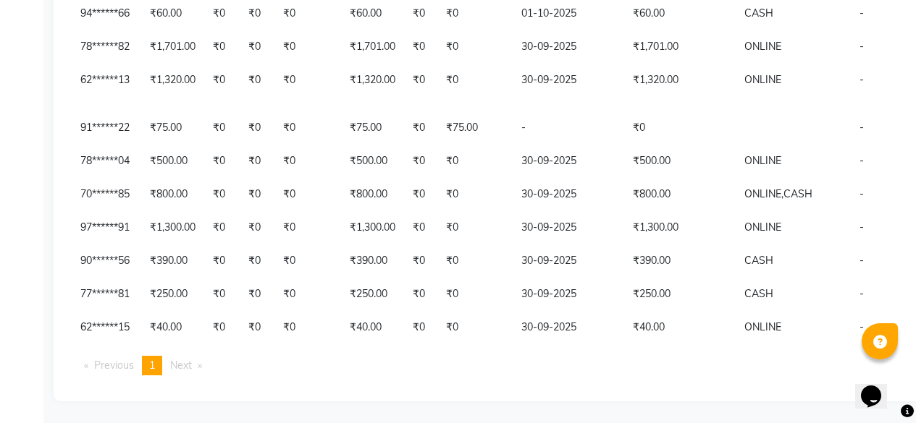
scroll to position [979, 0]
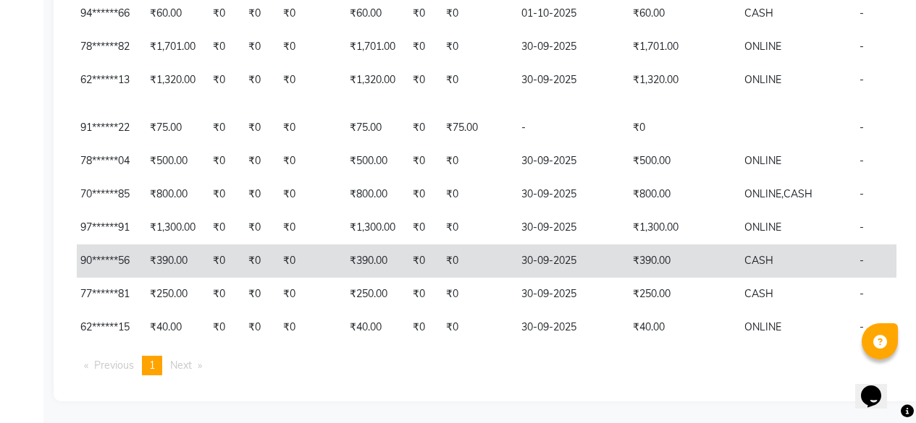
click at [624, 245] on td "₹390.00" at bounding box center [679, 261] width 111 height 33
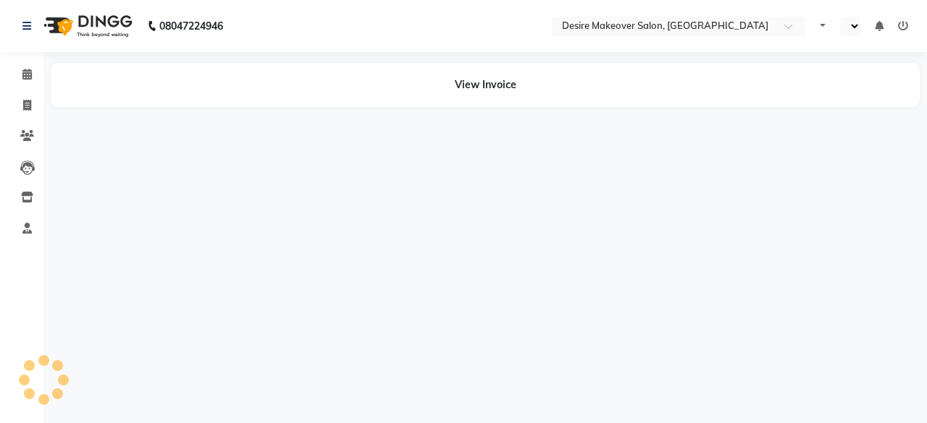
select select "en"
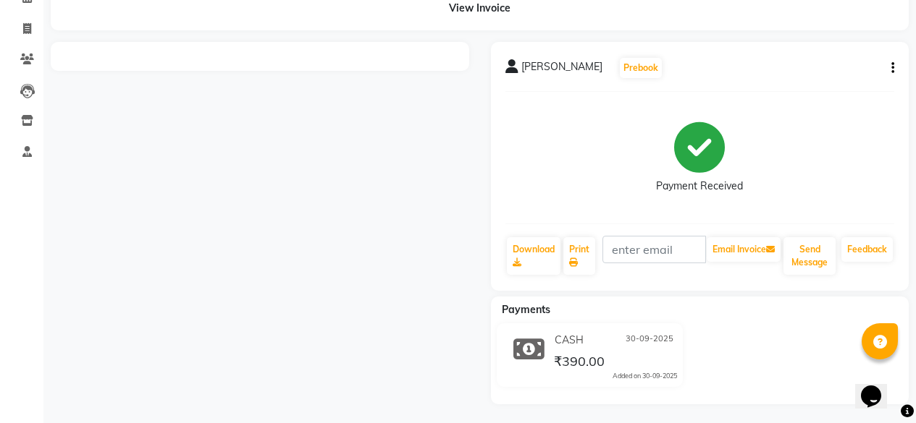
scroll to position [80, 0]
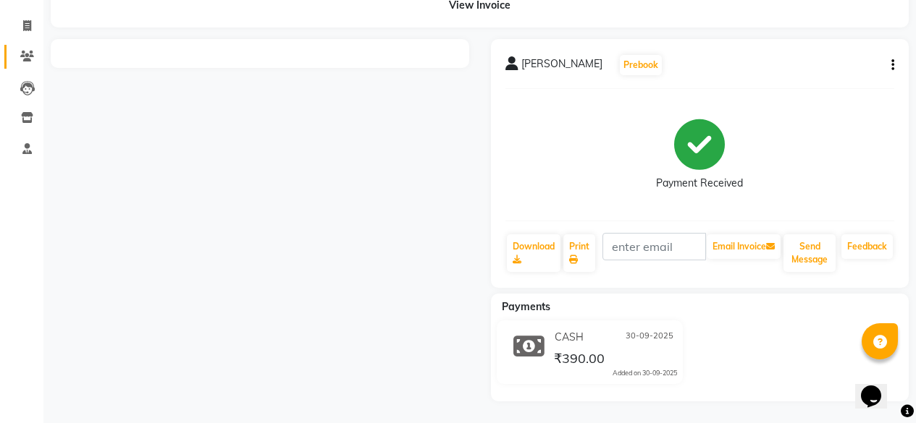
click at [25, 46] on link "Clients" at bounding box center [21, 57] width 35 height 24
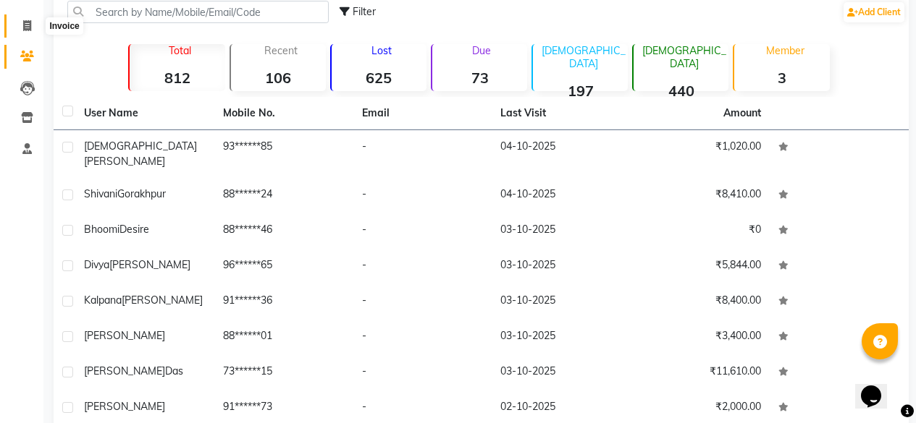
click at [25, 25] on icon at bounding box center [27, 25] width 8 height 11
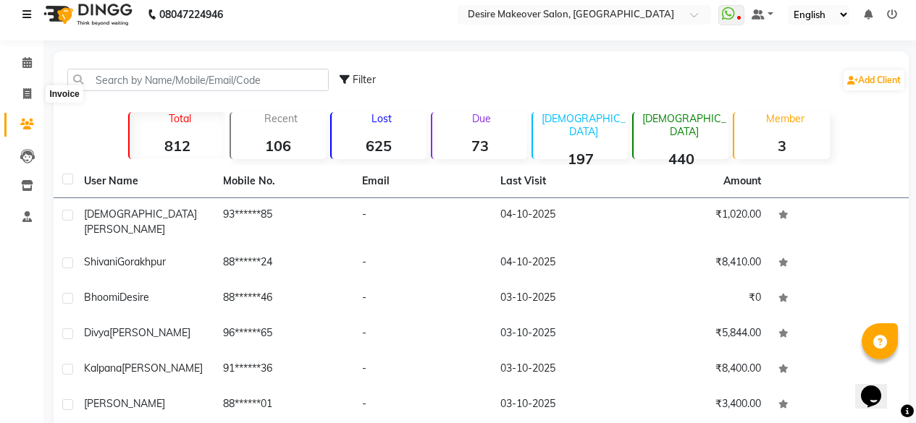
select select "service"
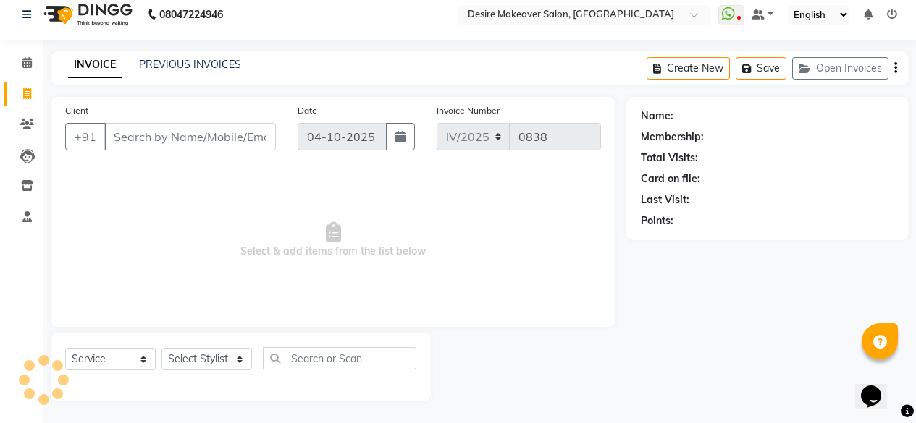
scroll to position [0, 0]
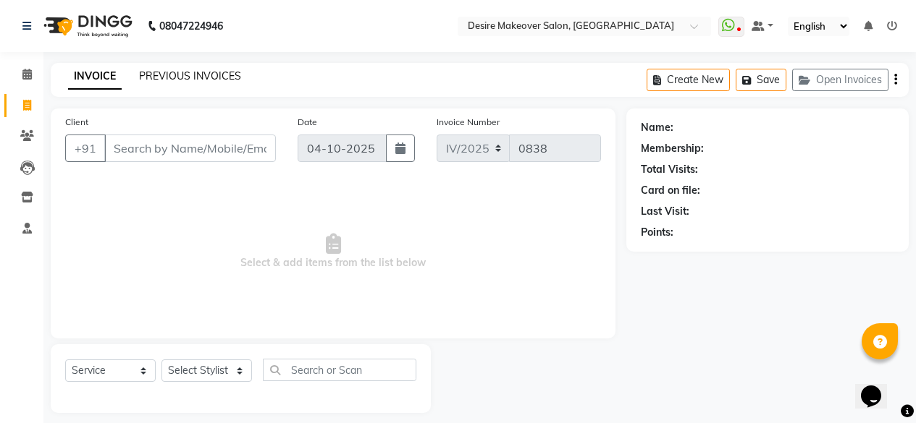
click at [156, 75] on link "PREVIOUS INVOICES" at bounding box center [190, 75] width 102 height 13
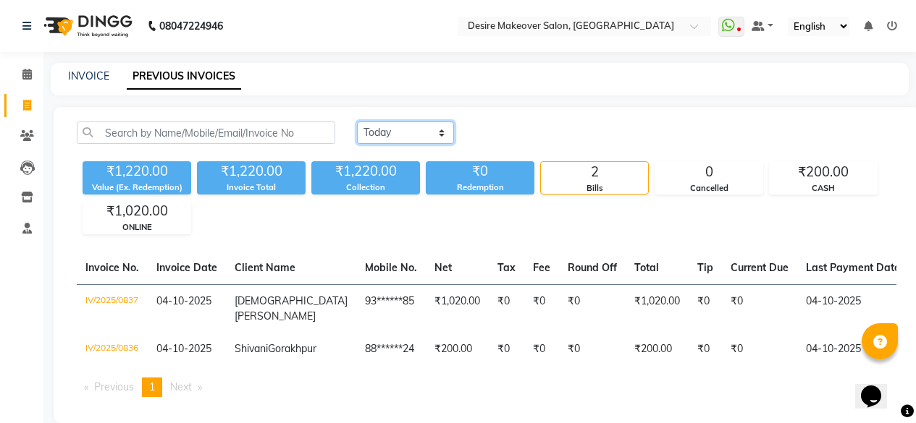
click at [442, 134] on select "[DATE] [DATE] Custom Range" at bounding box center [405, 133] width 97 height 22
select select "range"
click at [357, 122] on select "[DATE] [DATE] Custom Range" at bounding box center [405, 133] width 97 height 22
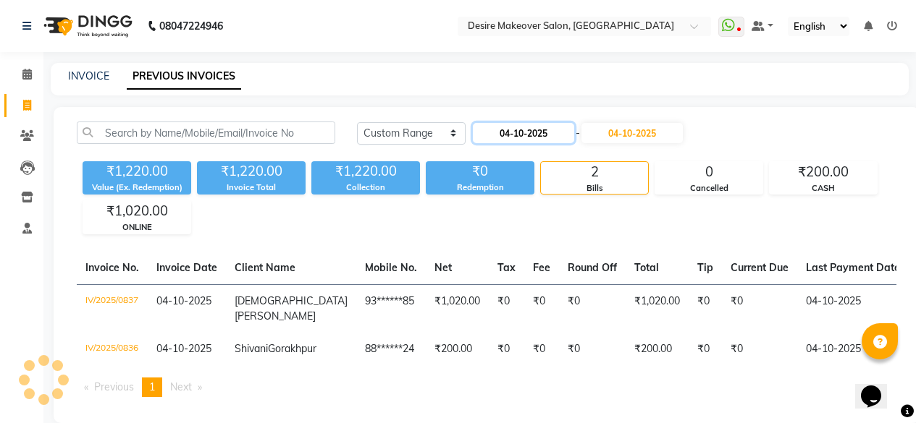
click at [507, 135] on input "04-10-2025" at bounding box center [523, 133] width 101 height 20
select select "10"
select select "2025"
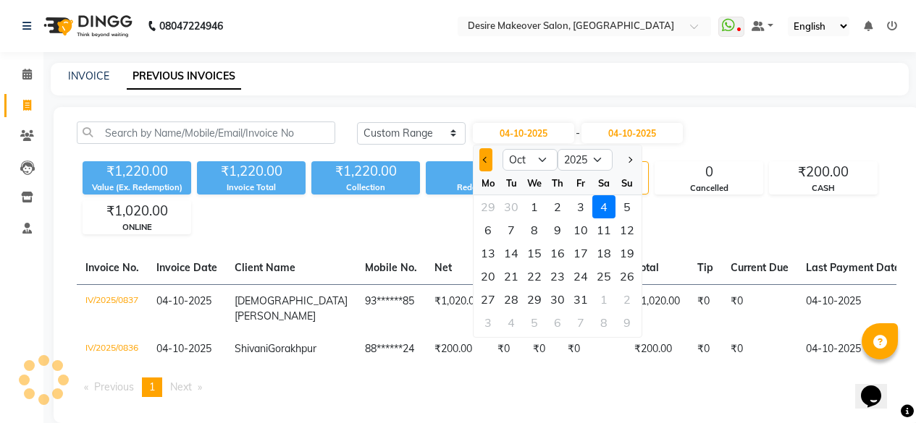
click at [488, 164] on button "Previous month" at bounding box center [485, 159] width 12 height 23
select select "9"
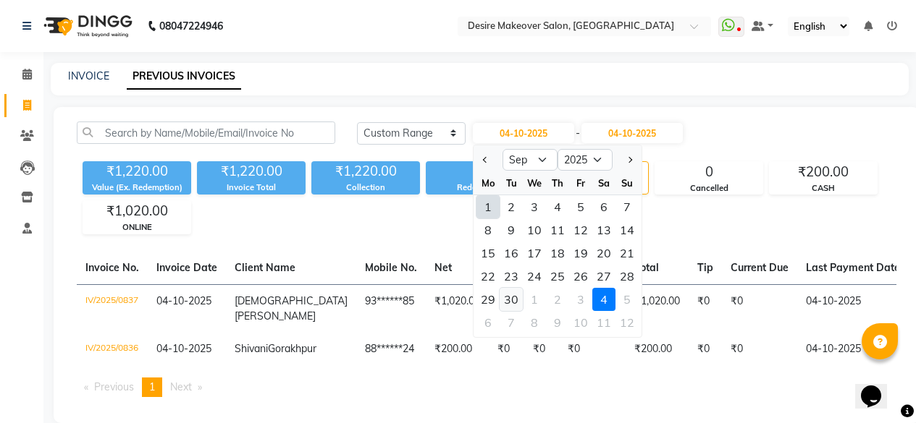
click at [510, 298] on div "30" at bounding box center [510, 299] width 23 height 23
type input "30-09-2025"
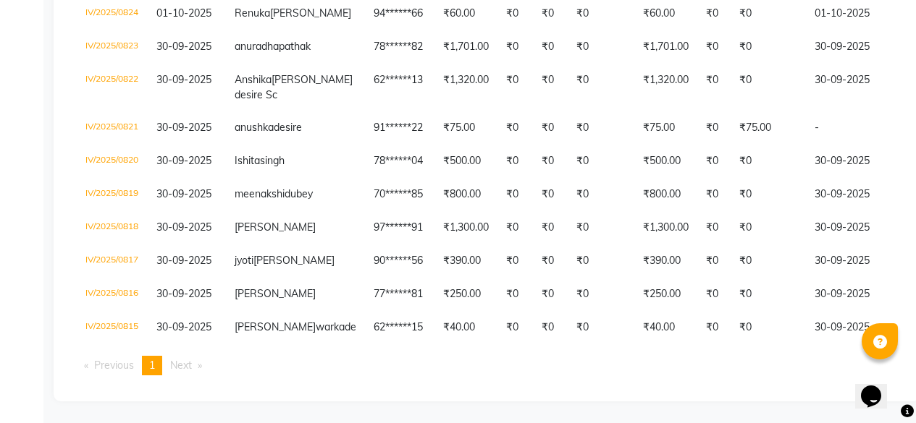
scroll to position [979, 0]
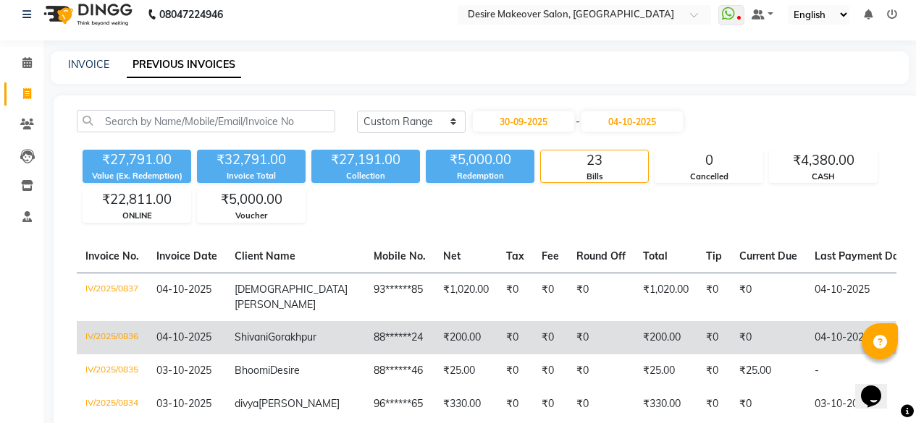
select select "service"
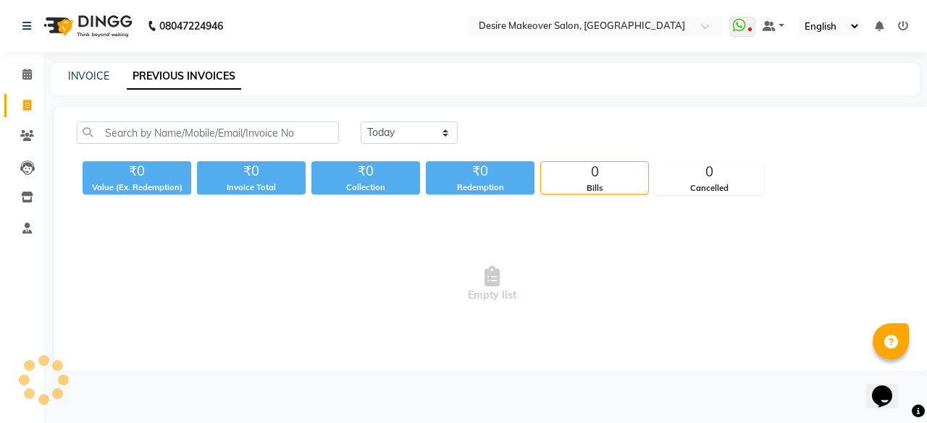
select select "service"
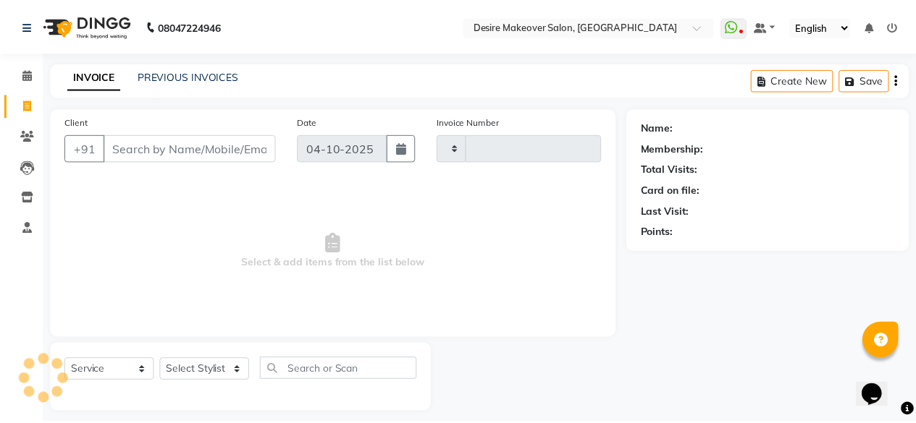
scroll to position [12, 0]
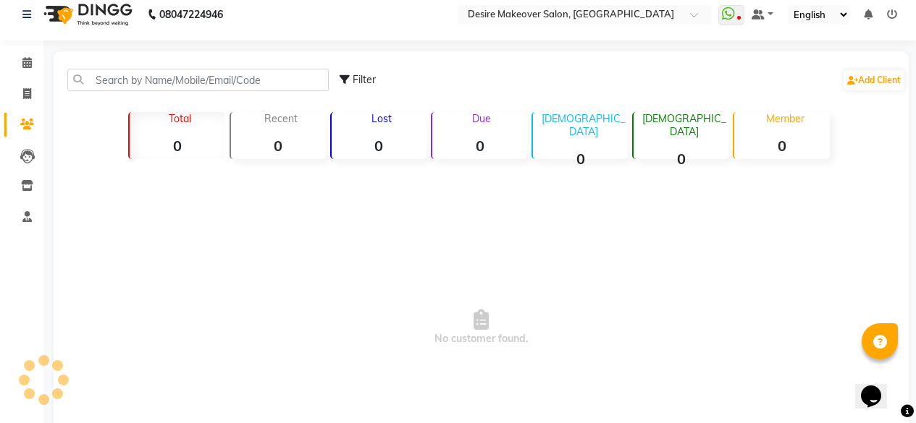
select select "service"
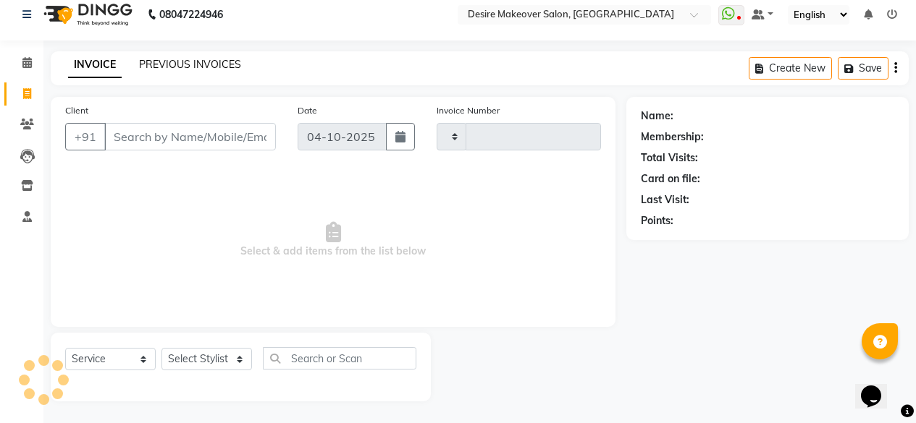
click at [187, 68] on link "PREVIOUS INVOICES" at bounding box center [190, 64] width 102 height 13
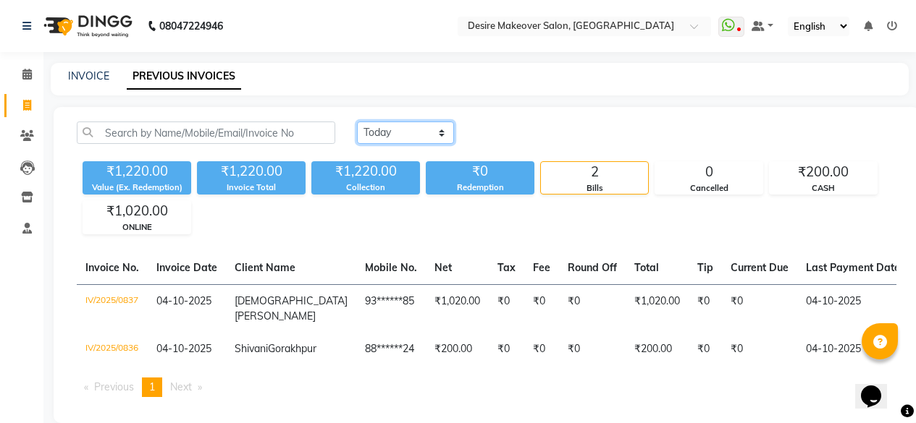
click at [440, 136] on select "Today Yesterday Custom Range" at bounding box center [405, 133] width 97 height 22
select select "range"
click at [357, 122] on select "Today Yesterday Custom Range" at bounding box center [405, 133] width 97 height 22
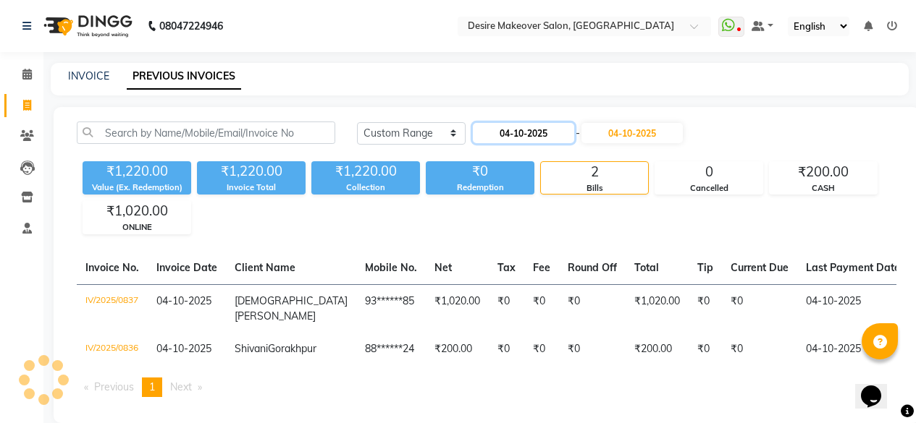
click at [539, 130] on input "04-10-2025" at bounding box center [523, 133] width 101 height 20
select select "10"
select select "2025"
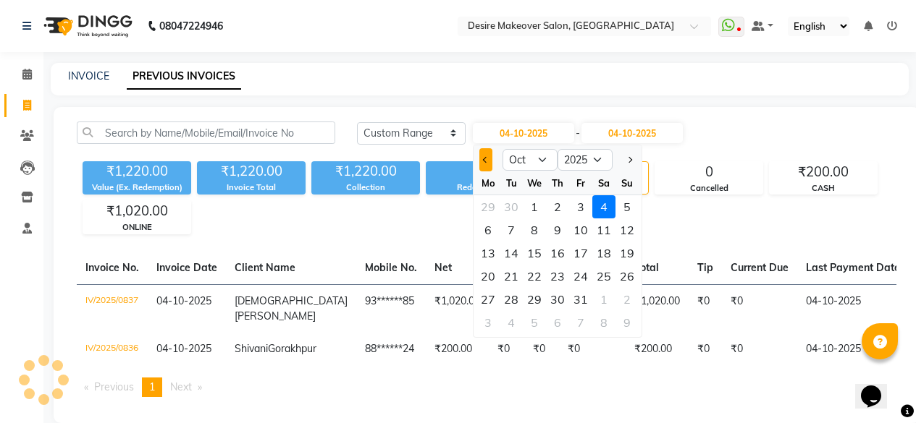
click at [485, 161] on span "Previous month" at bounding box center [486, 160] width 6 height 6
select select "9"
click at [507, 306] on div "30" at bounding box center [510, 299] width 23 height 23
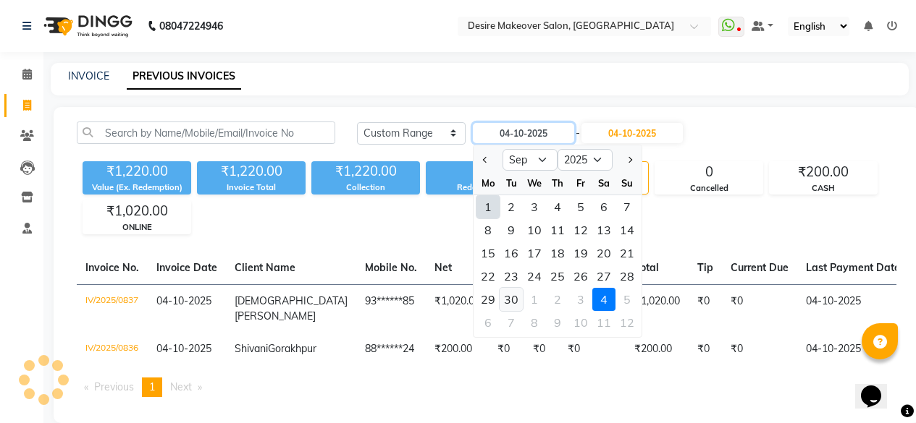
type input "30-09-2025"
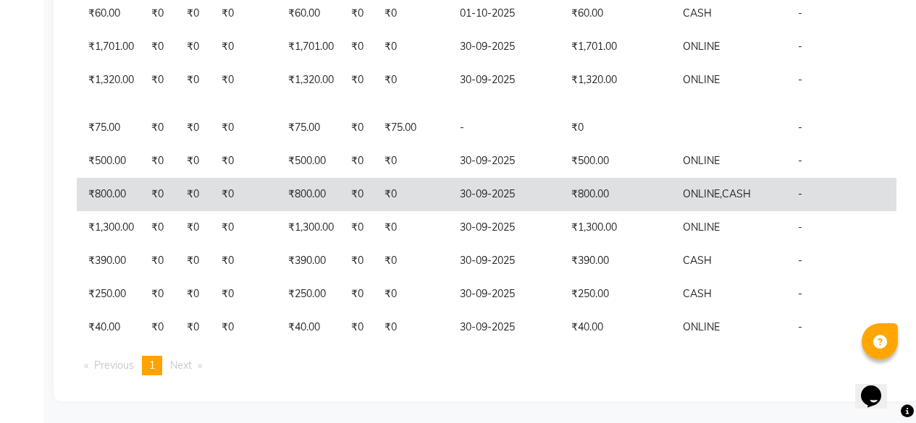
scroll to position [895, 0]
click at [683, 201] on span "ONLINE," at bounding box center [702, 193] width 39 height 13
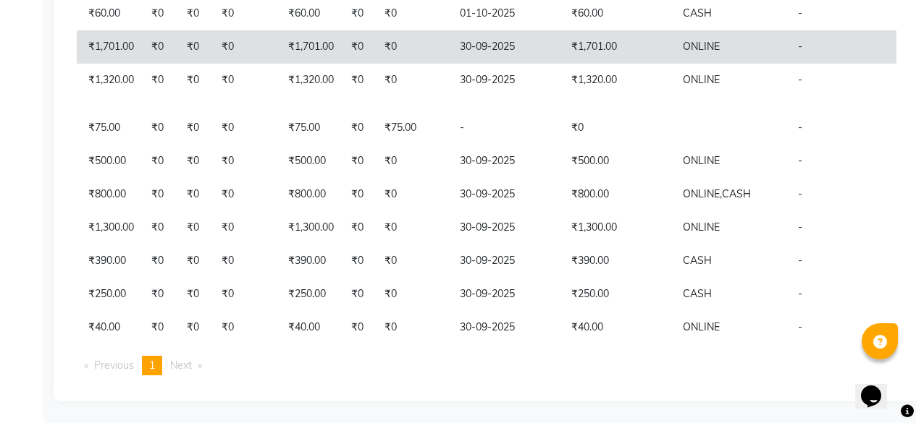
scroll to position [883, 0]
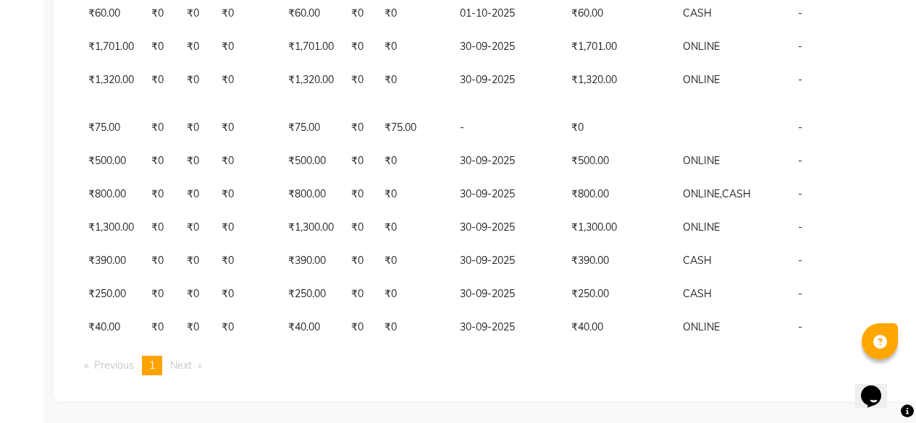
select select "service"
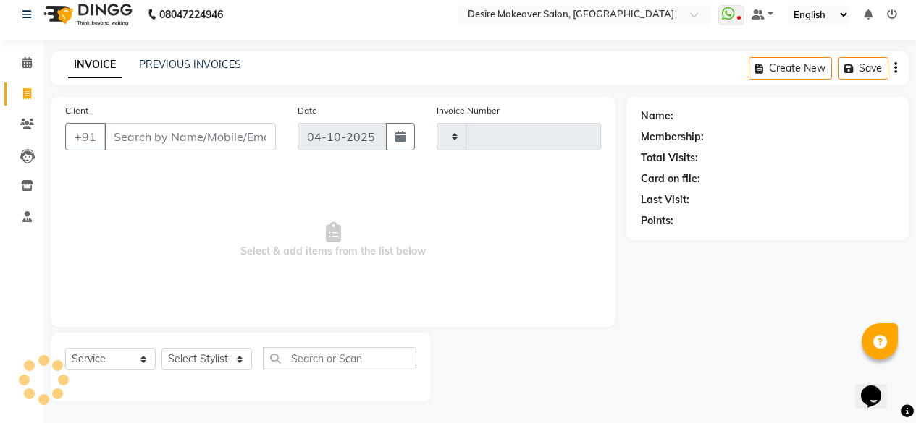
scroll to position [12, 0]
type input "0838"
select select "6198"
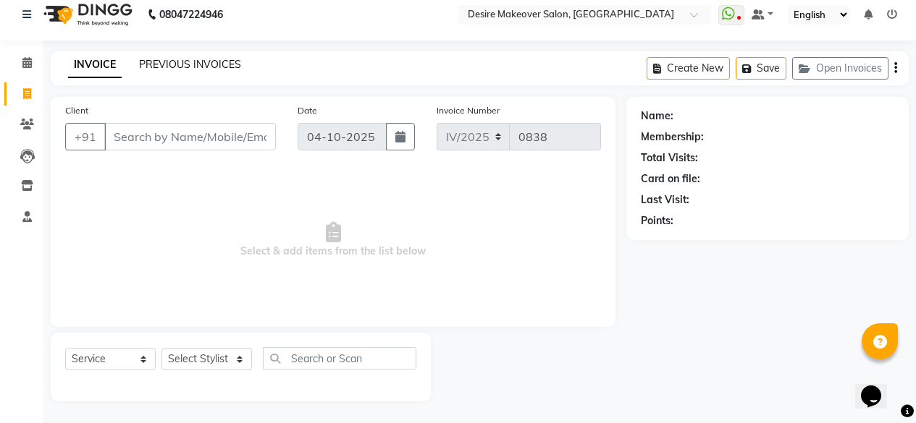
click at [171, 68] on link "PREVIOUS INVOICES" at bounding box center [190, 64] width 102 height 13
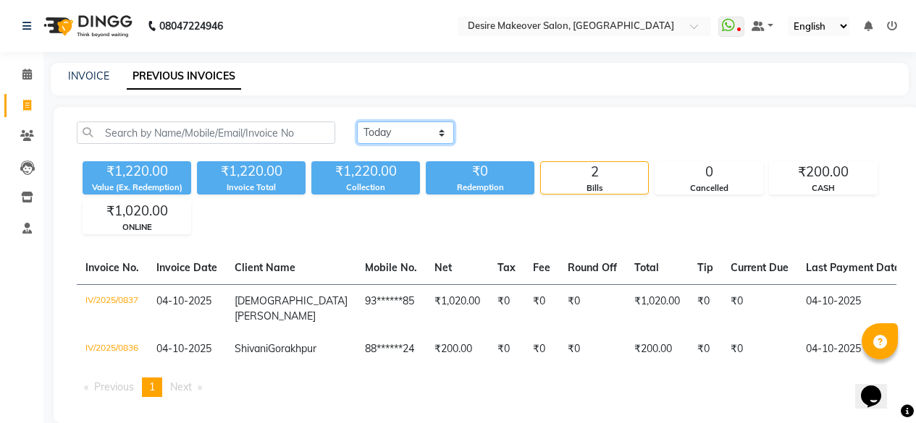
click at [439, 132] on select "Today Yesterday Custom Range" at bounding box center [405, 133] width 97 height 22
select select "range"
click at [357, 122] on select "Today Yesterday Custom Range" at bounding box center [405, 133] width 97 height 22
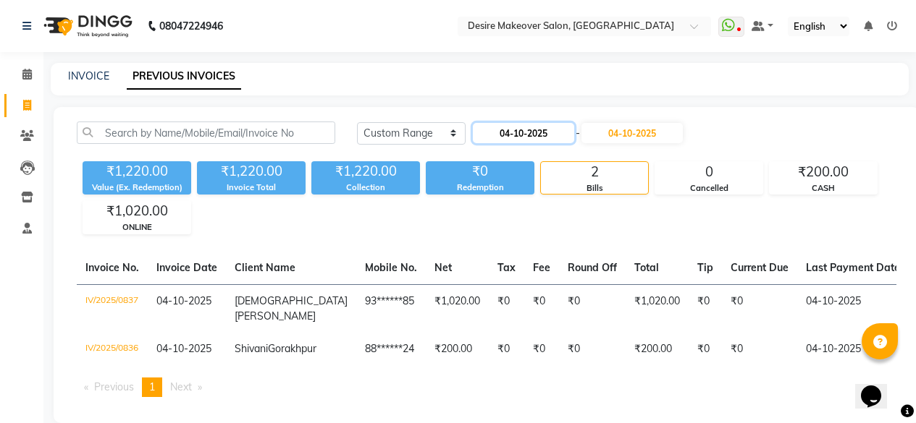
click at [541, 138] on input "04-10-2025" at bounding box center [523, 133] width 101 height 20
select select "10"
select select "2025"
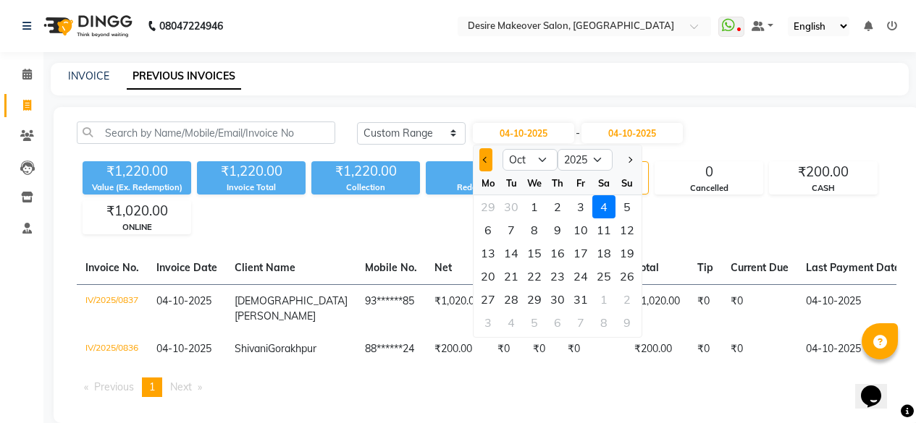
click at [486, 162] on span "Previous month" at bounding box center [486, 160] width 6 height 6
select select "9"
click at [510, 298] on div "30" at bounding box center [510, 299] width 23 height 23
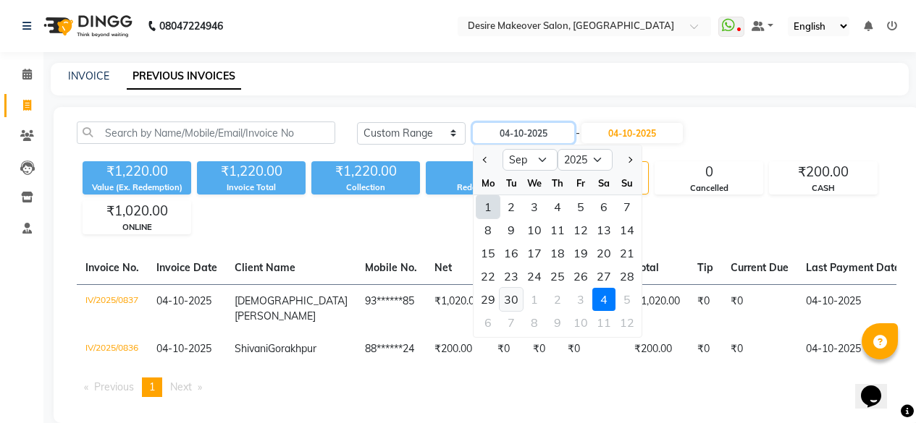
type input "30-09-2025"
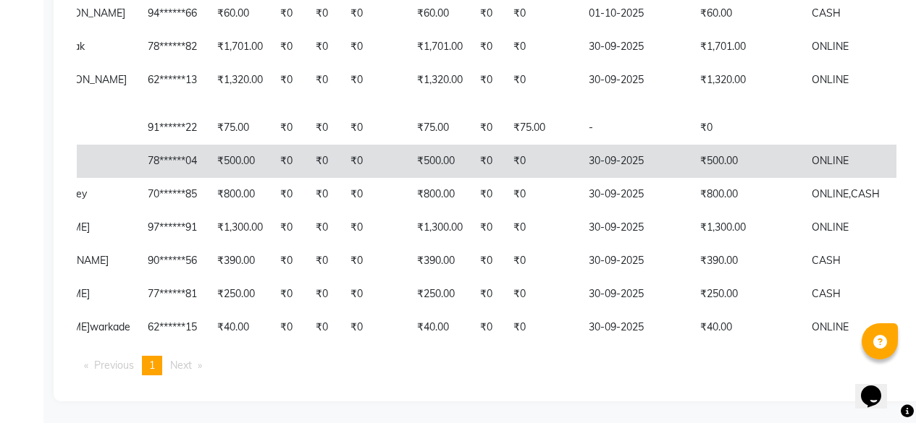
scroll to position [976, 0]
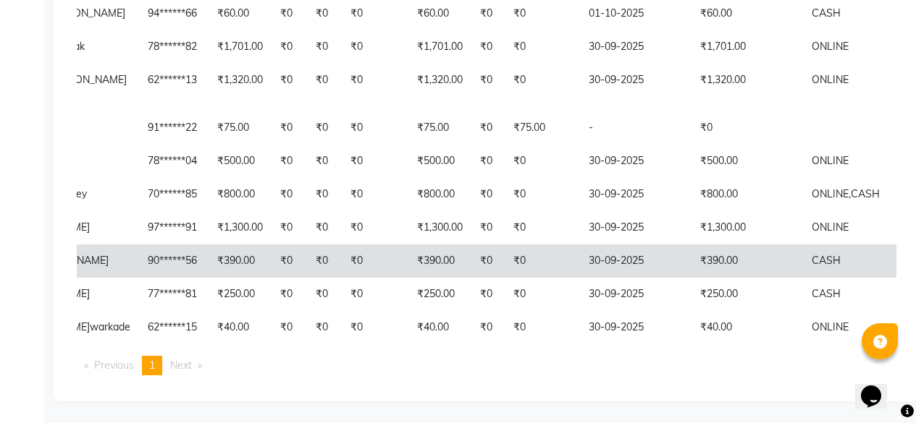
click at [704, 245] on td "₹390.00" at bounding box center [746, 261] width 111 height 33
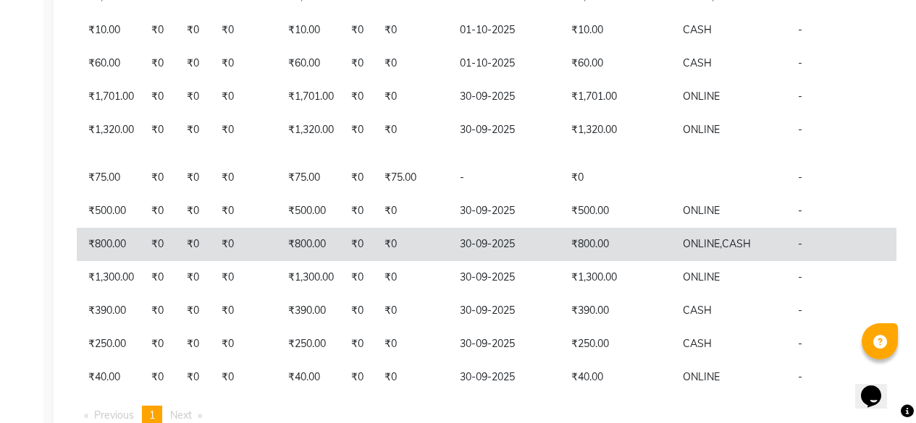
scroll to position [699, 0]
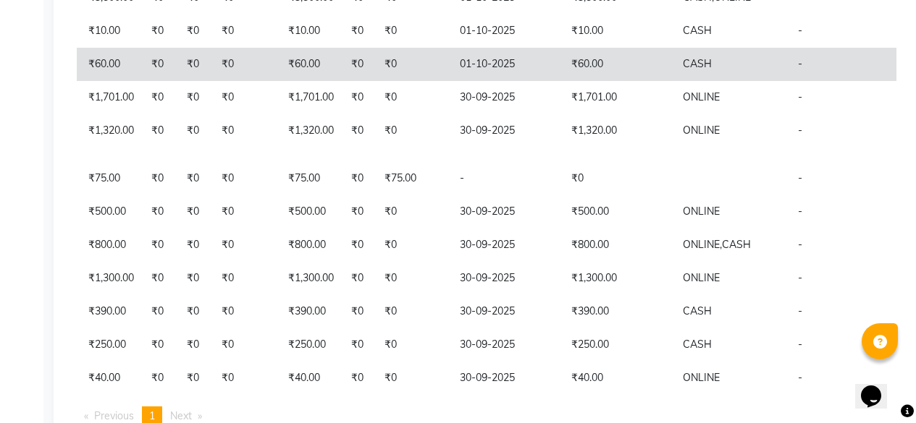
click at [488, 81] on td "01-10-2025" at bounding box center [506, 64] width 111 height 33
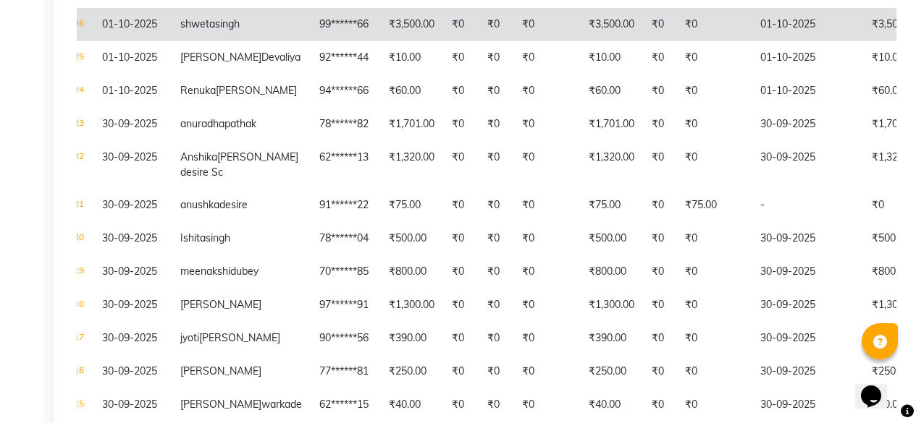
scroll to position [672, 0]
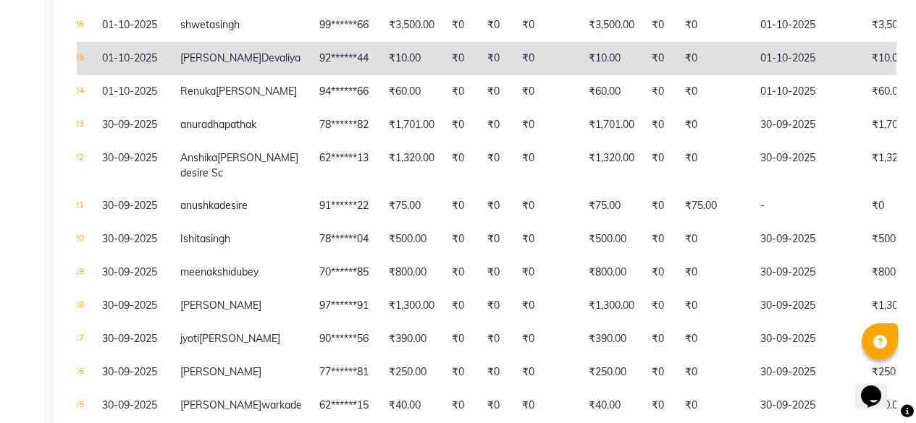
click at [580, 75] on td "₹10.00" at bounding box center [611, 58] width 63 height 33
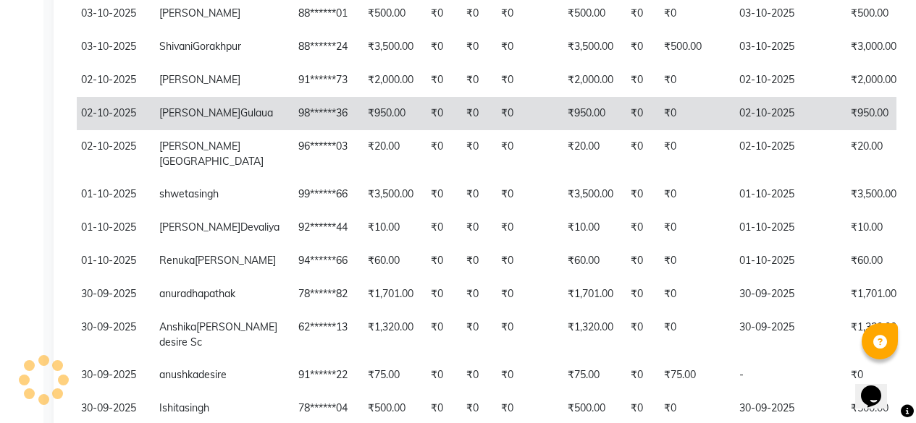
scroll to position [0, 80]
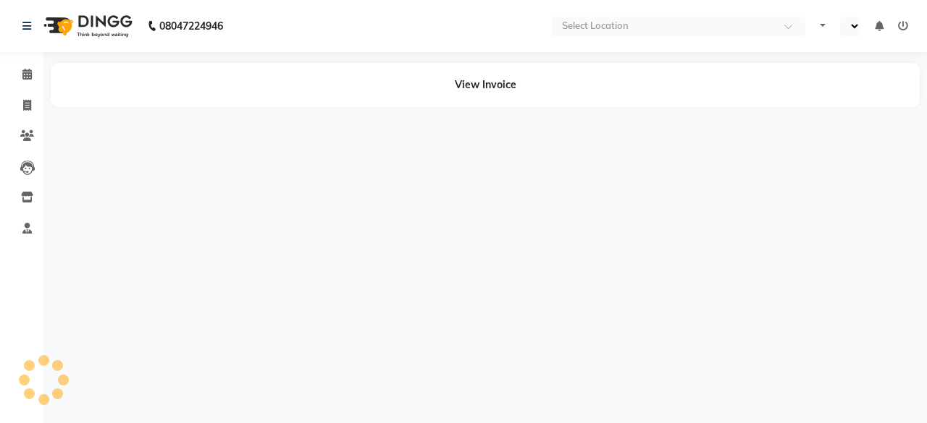
select select "en"
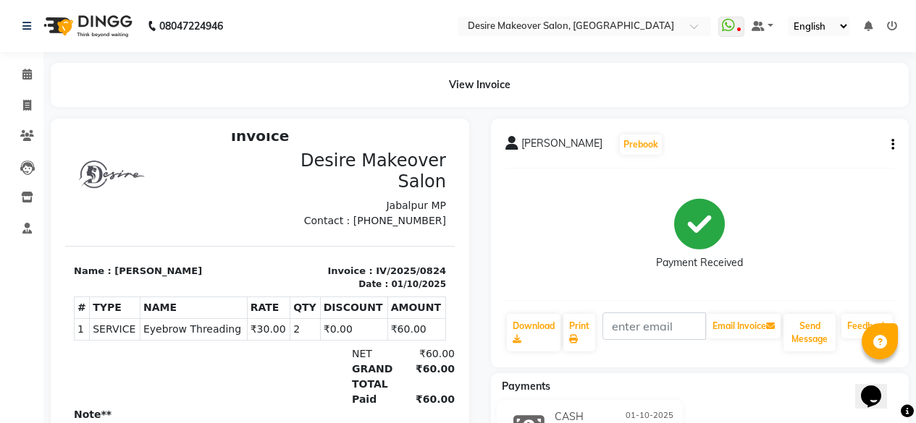
scroll to position [122, 0]
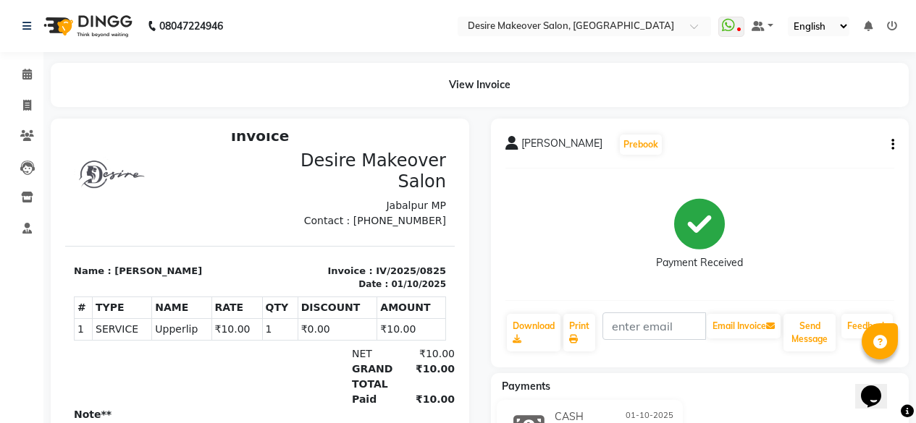
scroll to position [122, 0]
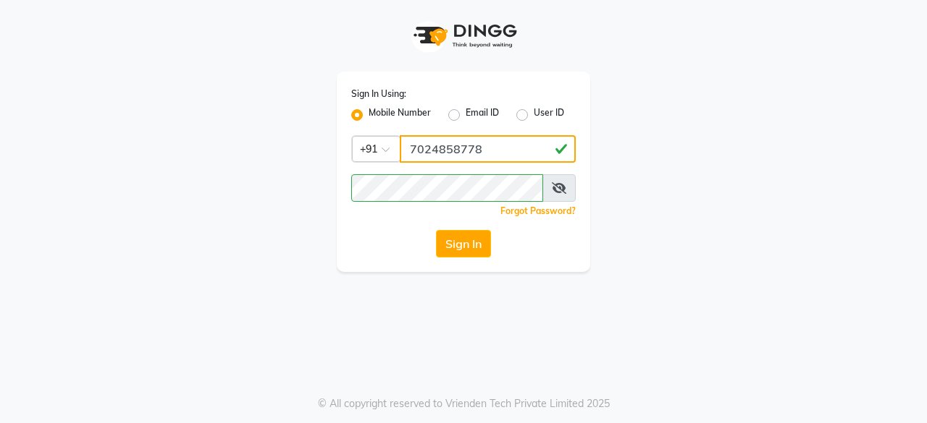
click at [489, 140] on input "7024858778" at bounding box center [488, 149] width 176 height 28
click at [519, 156] on input "7024858778" at bounding box center [488, 149] width 176 height 28
type input "7"
type input "9302679571"
click at [462, 234] on button "Sign In" at bounding box center [463, 244] width 55 height 28
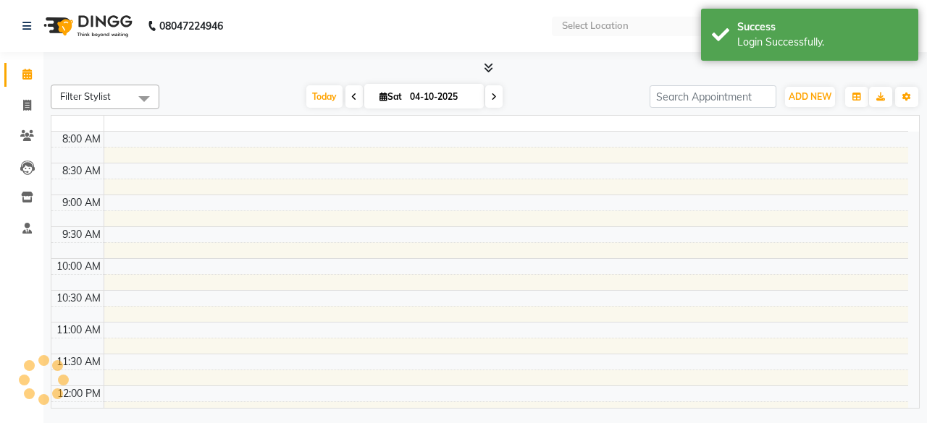
click at [483, 245] on td at bounding box center [506, 251] width 804 height 16
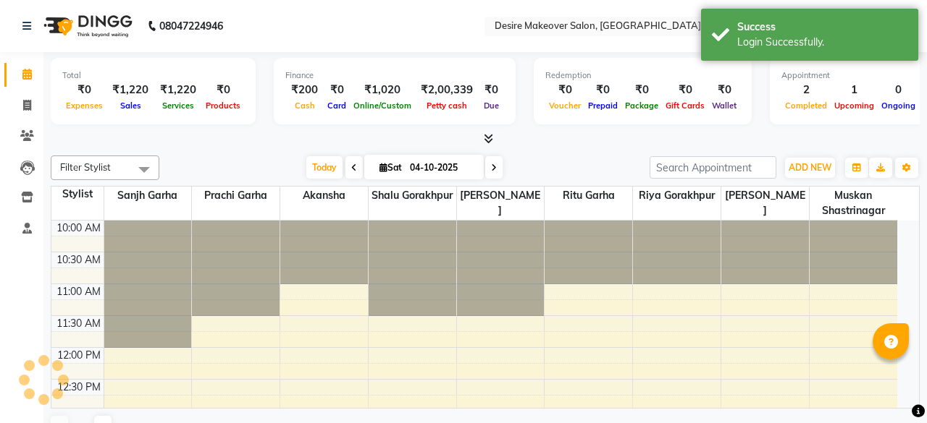
select select "en"
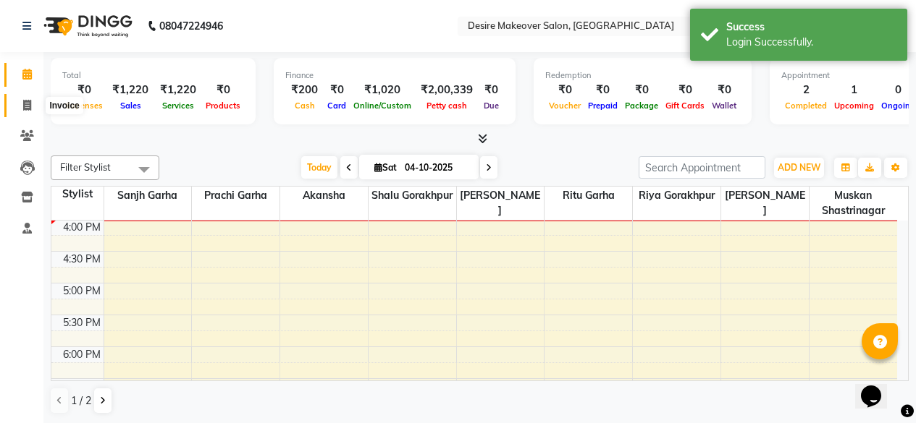
click at [30, 98] on span at bounding box center [26, 106] width 25 height 17
select select "service"
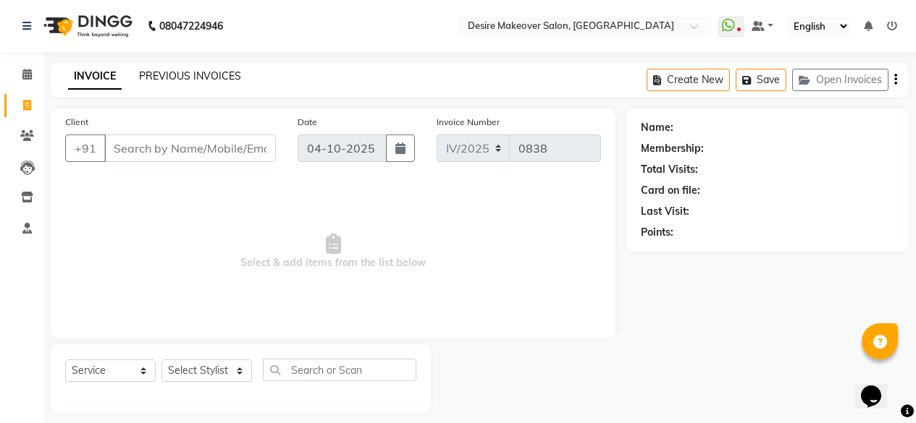
click at [219, 79] on link "PREVIOUS INVOICES" at bounding box center [190, 75] width 102 height 13
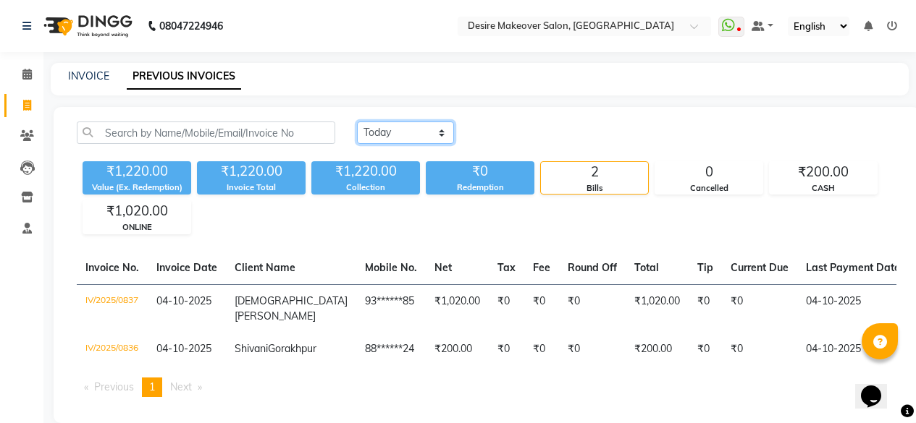
click at [440, 129] on select "Today Yesterday Custom Range" at bounding box center [405, 133] width 97 height 22
click at [445, 203] on div "₹1,220.00 Value (Ex. Redemption) ₹1,220.00 Invoice Total ₹1,220.00 Collection ₹…" at bounding box center [486, 195] width 819 height 79
click at [444, 142] on select "Today Yesterday Custom Range" at bounding box center [405, 133] width 97 height 22
select select "range"
click at [357, 122] on select "Today Yesterday Custom Range" at bounding box center [405, 133] width 97 height 22
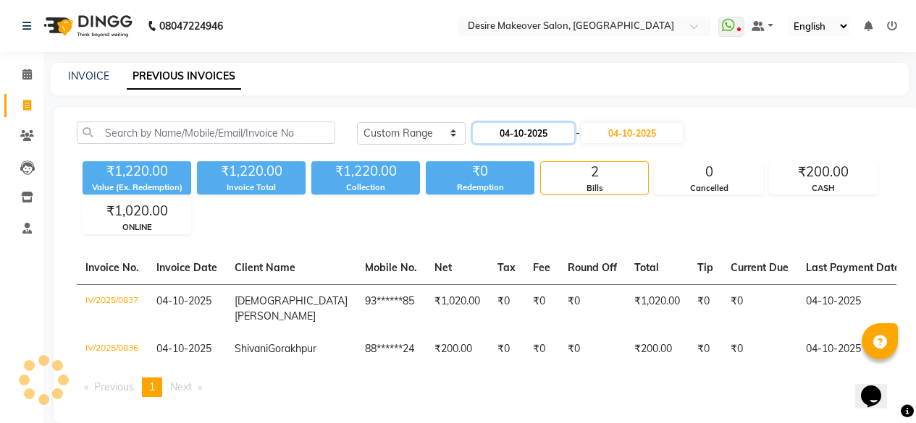
click at [516, 137] on input "04-10-2025" at bounding box center [523, 133] width 101 height 20
select select "10"
select select "2025"
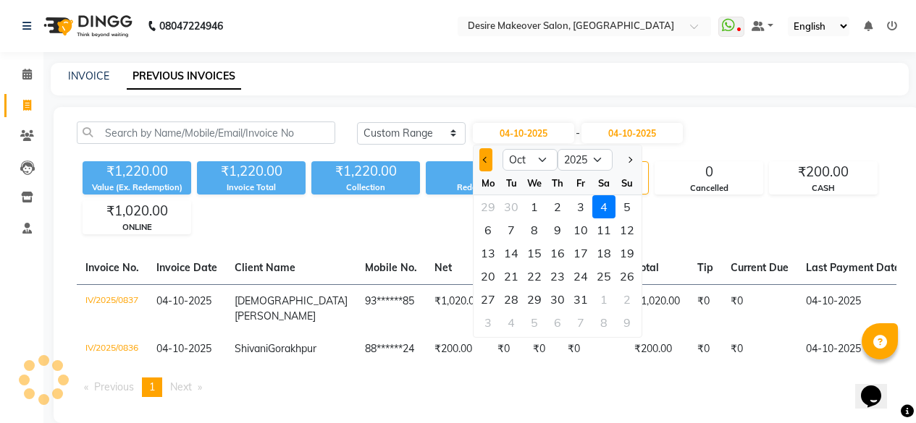
click at [482, 162] on button "Previous month" at bounding box center [485, 159] width 12 height 23
select select "9"
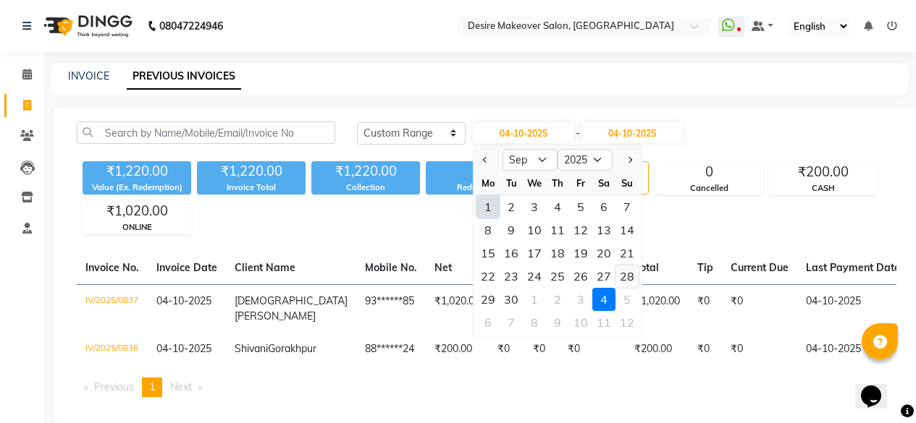
click at [623, 277] on div "28" at bounding box center [626, 276] width 23 height 23
type input "28-09-2025"
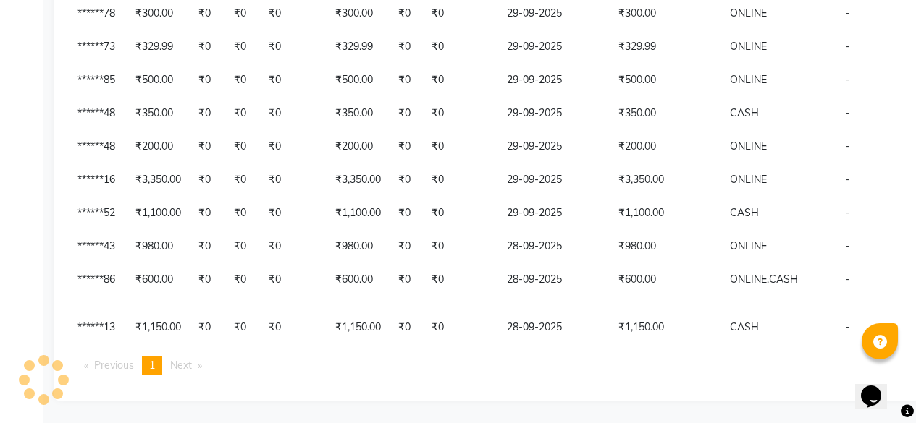
scroll to position [0, 309]
click at [720, 273] on td "ONLINE, CASH" at bounding box center [777, 287] width 115 height 48
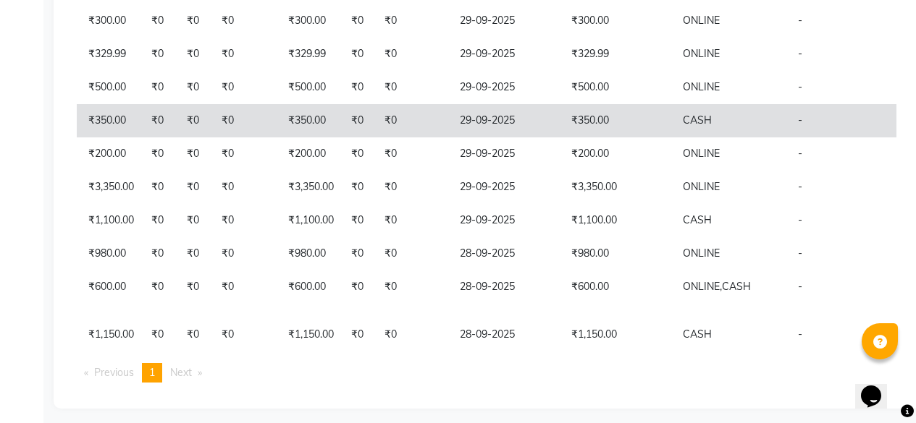
scroll to position [1088, 0]
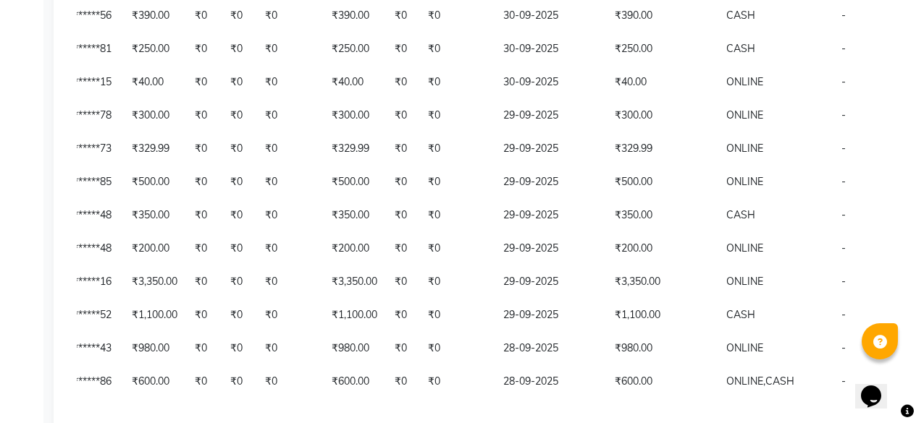
scroll to position [0, 355]
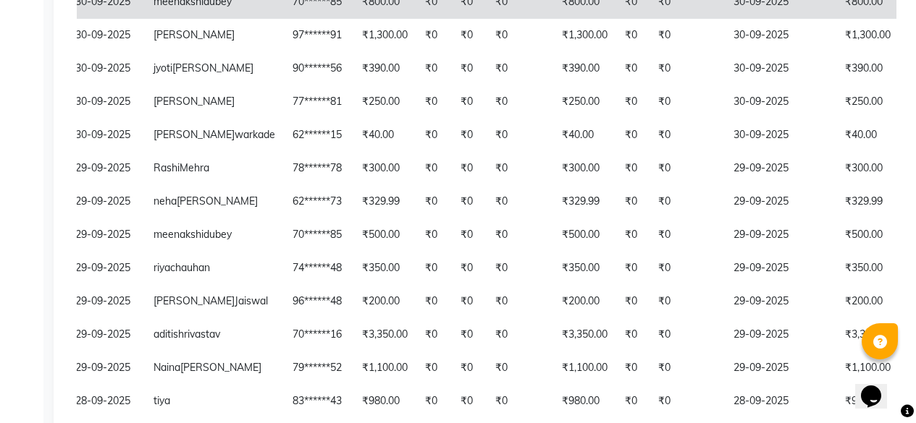
scroll to position [0, 61]
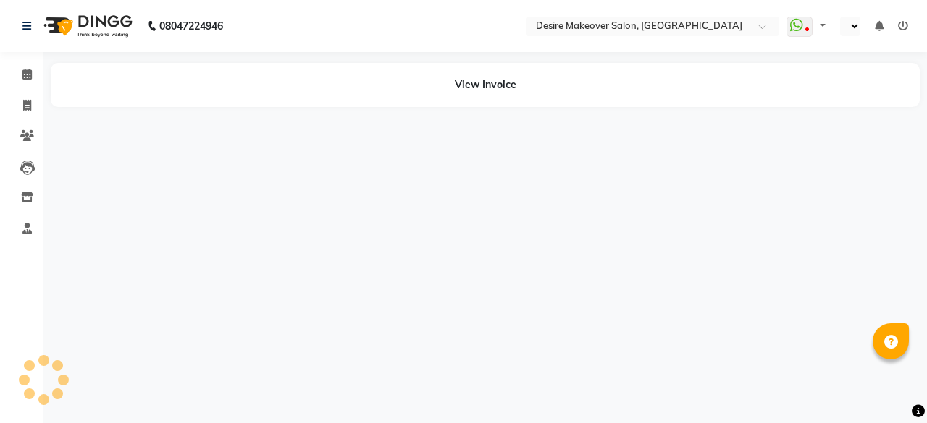
select select "en"
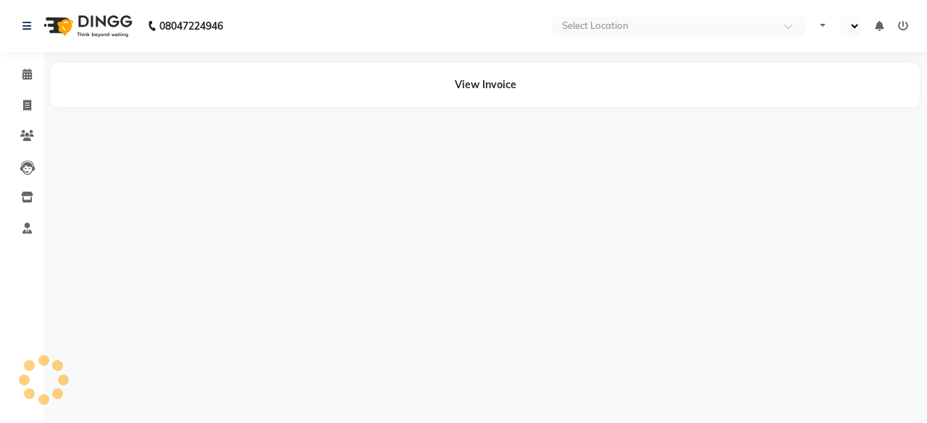
select select "en"
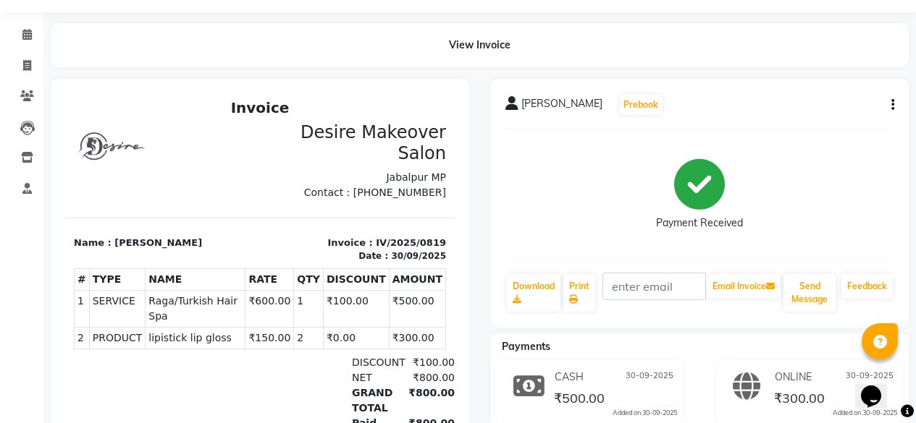
scroll to position [159, 0]
